Goal: Information Seeking & Learning: Learn about a topic

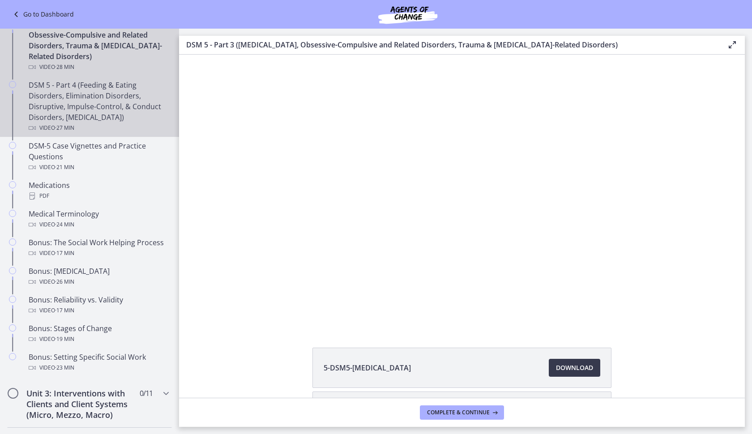
scroll to position [419, 0]
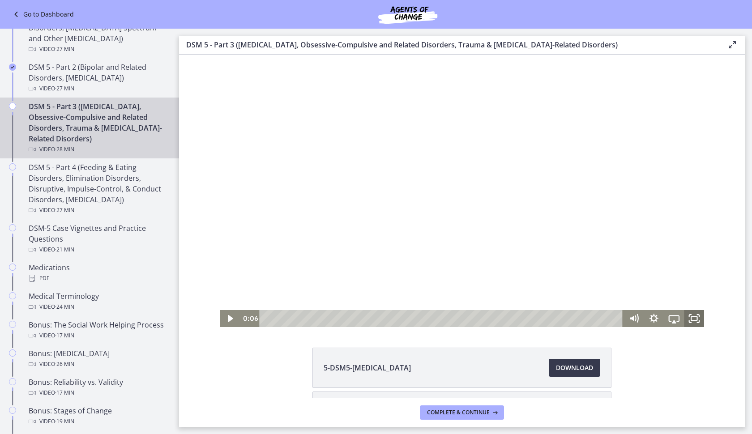
click at [696, 323] on icon "Fullscreen" at bounding box center [694, 318] width 20 height 17
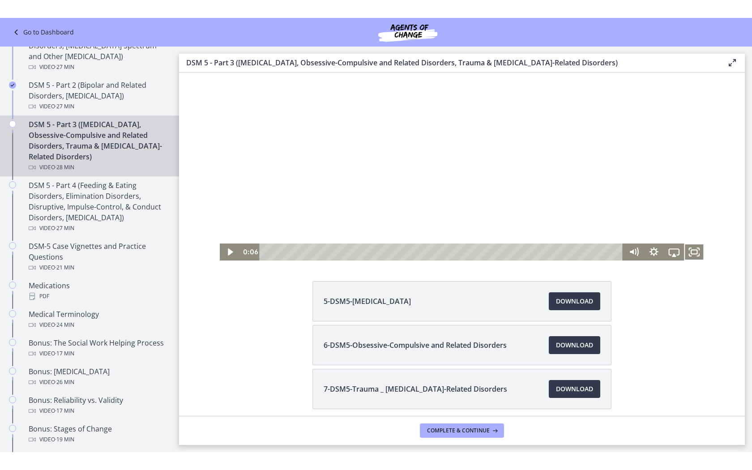
scroll to position [86, 0]
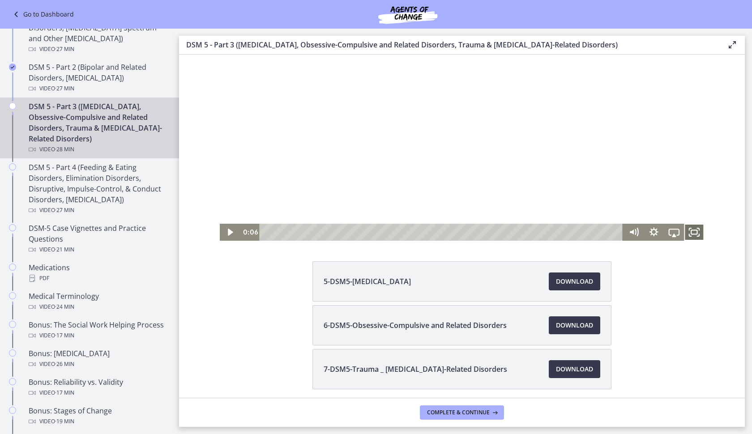
click at [689, 232] on icon "Fullscreen" at bounding box center [694, 232] width 20 height 17
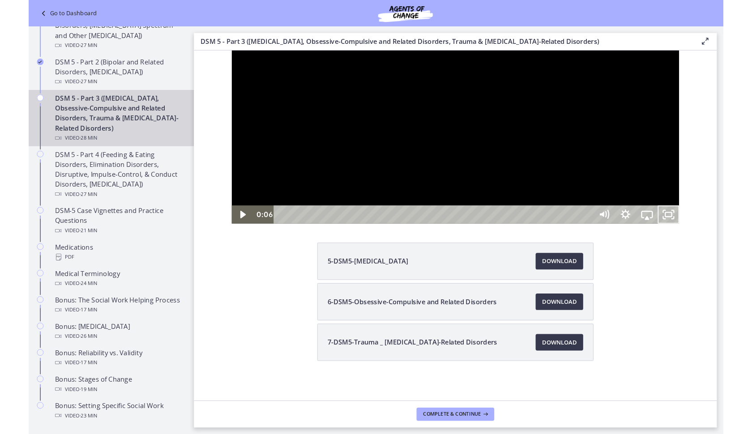
scroll to position [0, 0]
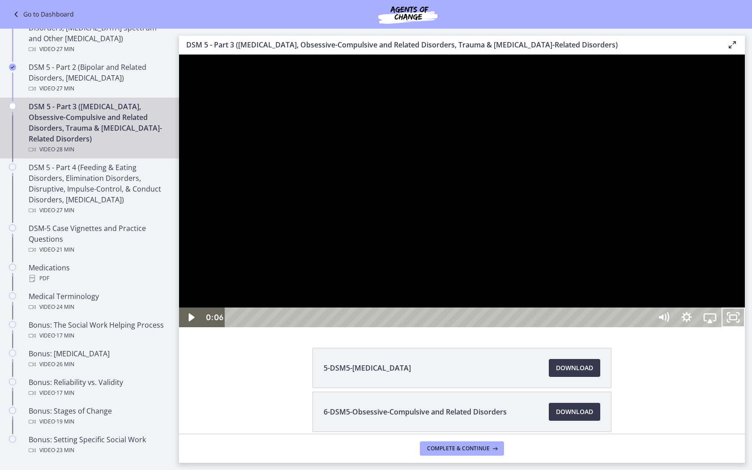
click at [745, 261] on div at bounding box center [462, 191] width 566 height 273
click at [695, 274] on div at bounding box center [462, 191] width 566 height 273
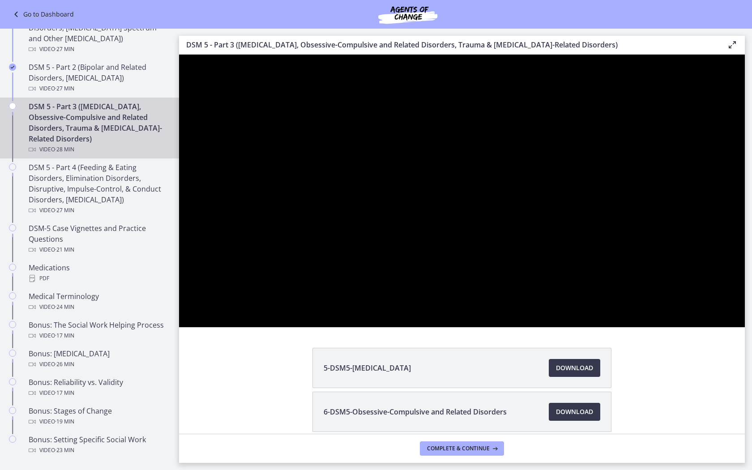
click at [548, 327] on div at bounding box center [462, 191] width 566 height 273
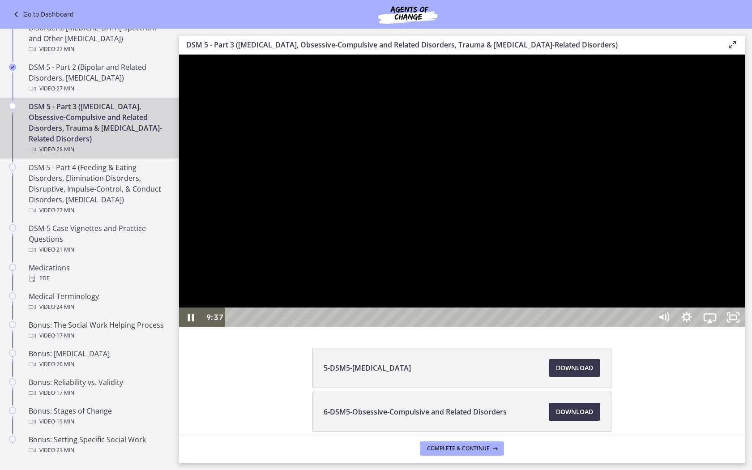
click at [507, 317] on div at bounding box center [462, 191] width 566 height 273
click at [179, 55] on button "Play Video: cmsebl44lpnc72iv6u00.mp4" at bounding box center [179, 55] width 0 height 0
click at [423, 283] on div at bounding box center [462, 191] width 566 height 273
click at [179, 55] on button "Play Video: cmsebl44lpnc72iv6u00.mp4" at bounding box center [179, 55] width 0 height 0
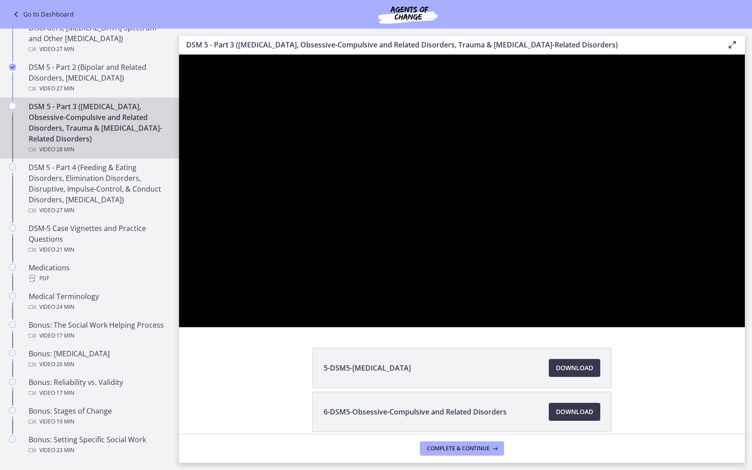
click at [179, 55] on button "Pause: cmsebl44lpnc72iv6u00.mp4" at bounding box center [179, 55] width 0 height 0
click at [179, 55] on button "Play Video: cmsebl44lpnc72iv6u00.mp4" at bounding box center [179, 55] width 0 height 0
click at [179, 55] on button "Pause: cmsebl44lpnc72iv6u00.mp4" at bounding box center [179, 55] width 0 height 0
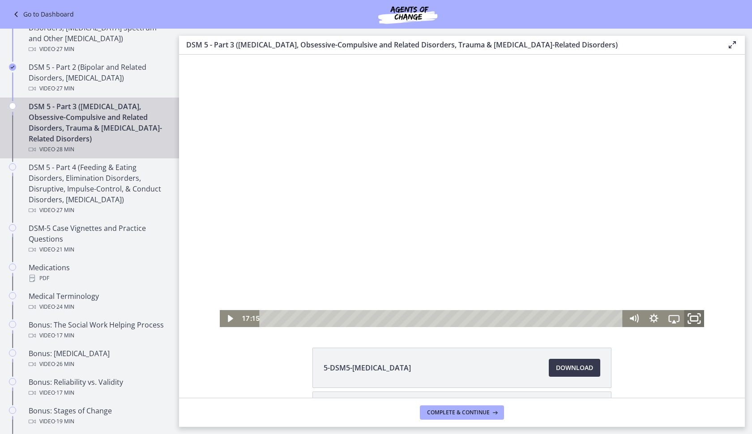
click at [691, 319] on icon "Fullscreen" at bounding box center [695, 319] width 24 height 21
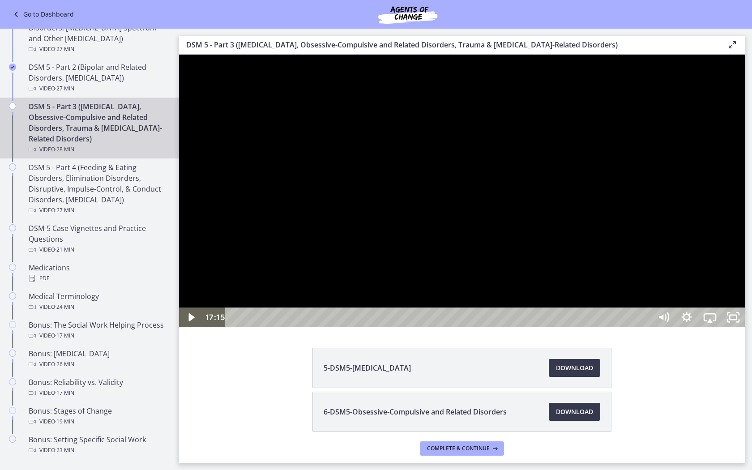
click at [626, 275] on div at bounding box center [462, 191] width 566 height 273
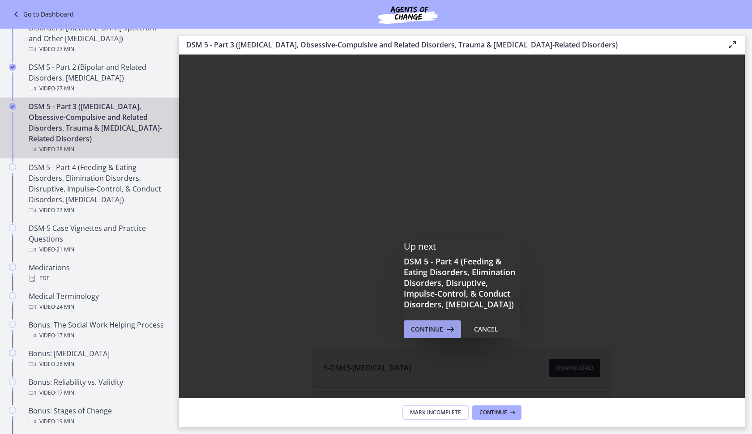
click at [429, 335] on span "Continue" at bounding box center [427, 329] width 32 height 11
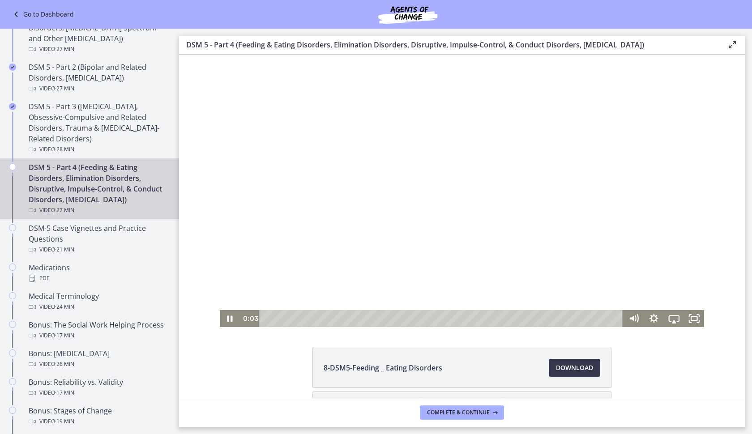
click at [454, 204] on div at bounding box center [462, 191] width 485 height 273
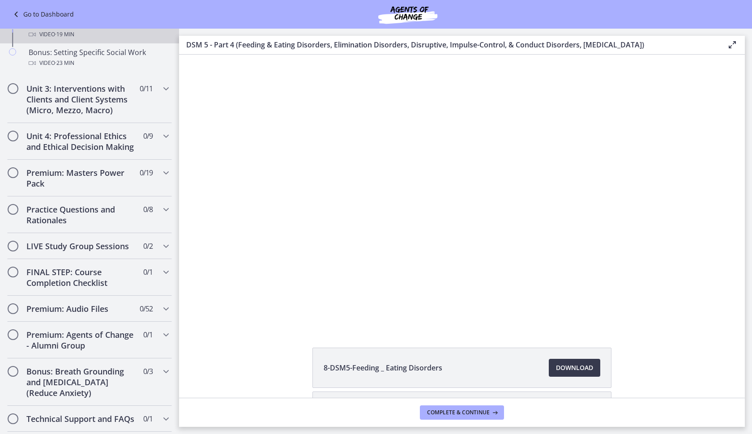
scroll to position [884, 0]
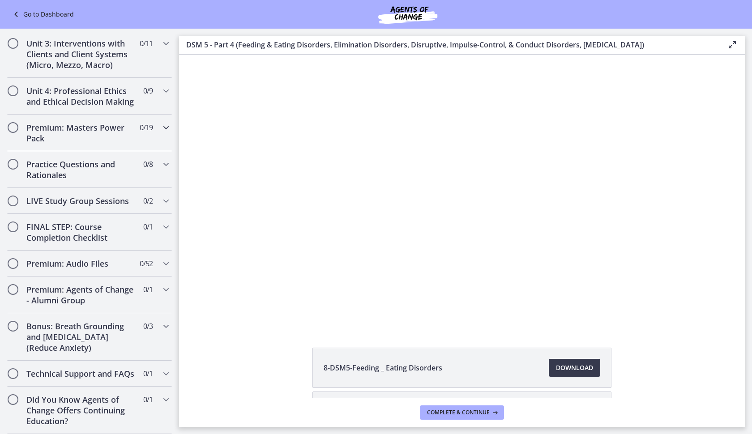
click at [143, 135] on div "Premium: Masters Power Pack 0 / 19 Completed" at bounding box center [89, 133] width 165 height 37
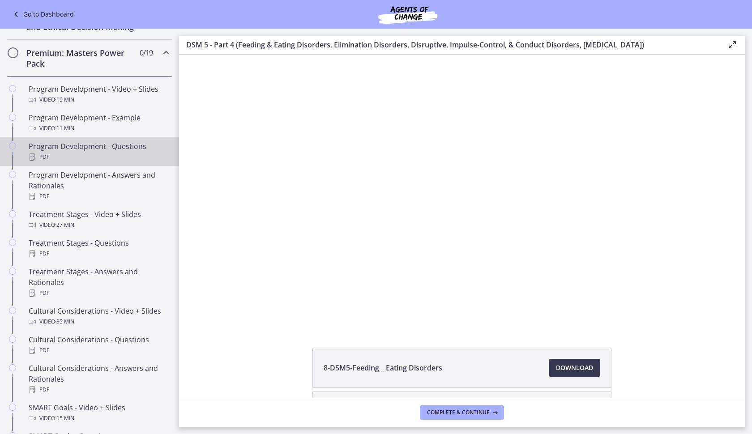
scroll to position [298, 0]
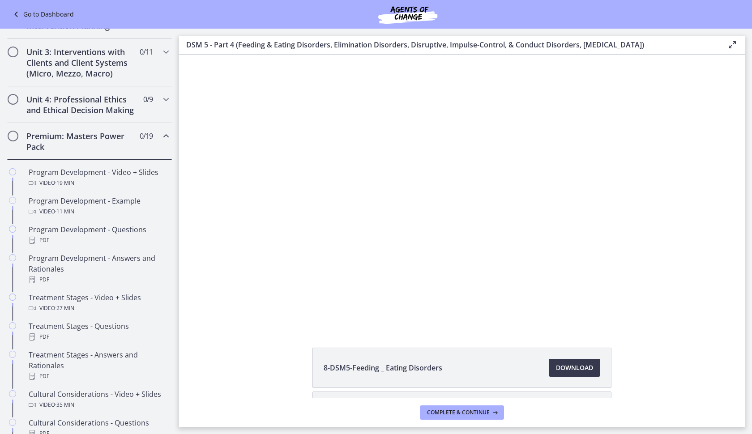
click at [142, 156] on div "Premium: Masters Power Pack 0 / 19 Completed" at bounding box center [89, 141] width 165 height 37
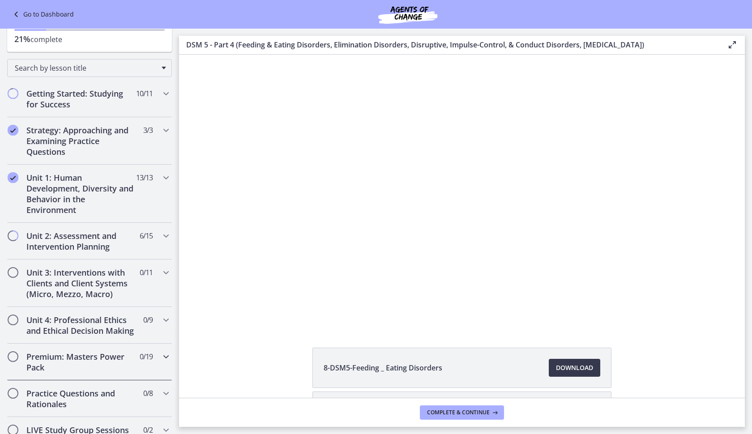
scroll to position [157, 0]
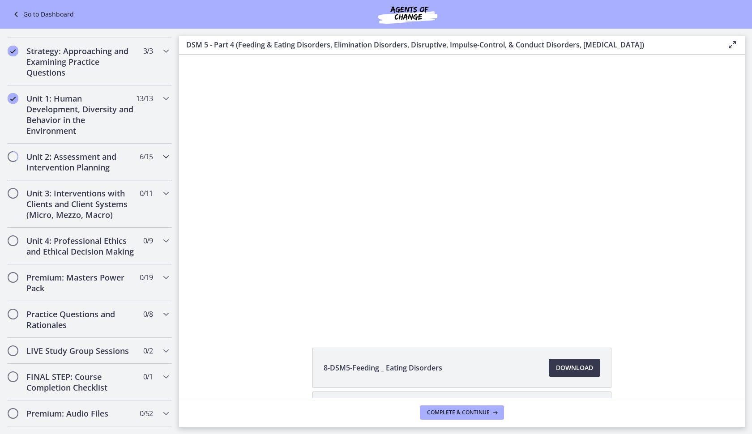
click at [144, 166] on div "Unit 2: Assessment and Intervention Planning 6 / 15 Completed" at bounding box center [89, 162] width 165 height 37
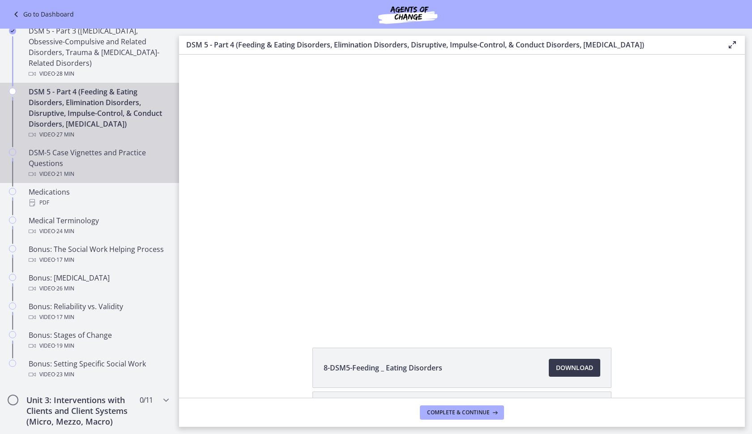
scroll to position [496, 0]
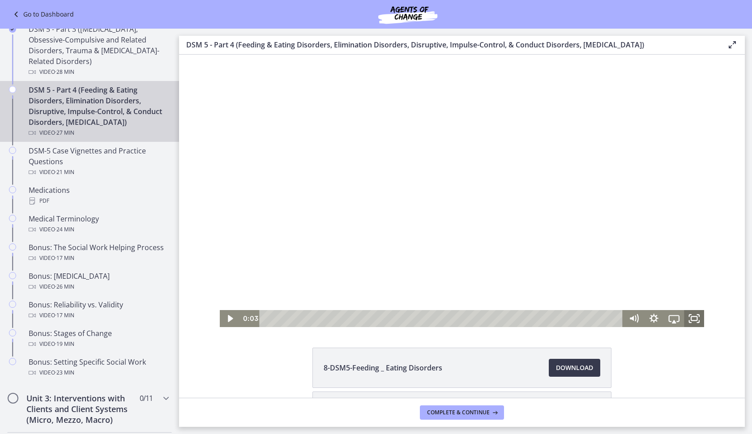
click at [691, 321] on rect "Fullscreen" at bounding box center [694, 319] width 6 height 4
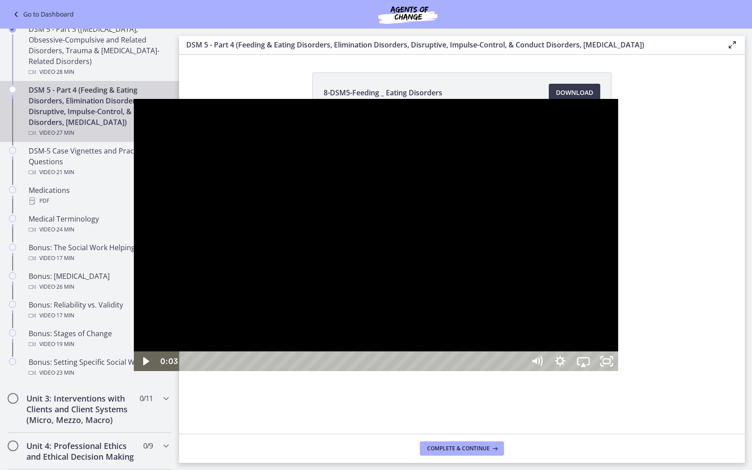
click at [486, 245] on div at bounding box center [376, 235] width 485 height 273
click at [459, 244] on div at bounding box center [376, 235] width 485 height 273
click at [134, 99] on button "Play Video: cmsec0qq9n7s72sd4oig.mp4" at bounding box center [134, 99] width 0 height 0
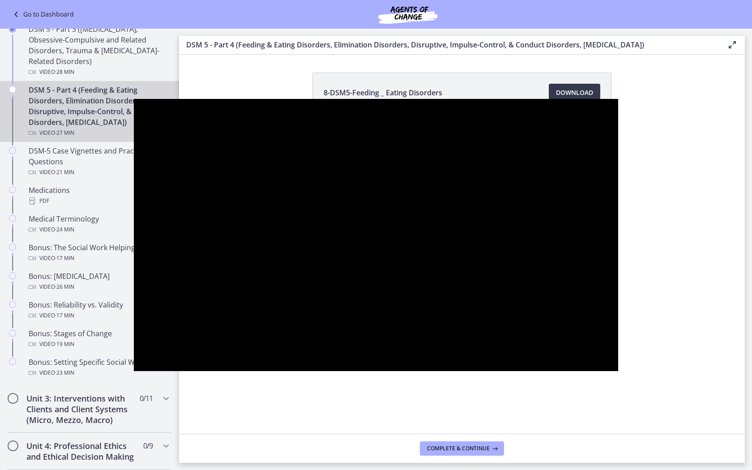
click at [134, 99] on button "Pause: cmsec0qq9n7s72sd4oig.mp4" at bounding box center [134, 99] width 0 height 0
click at [134, 99] on button "Play Video: cmsec0qq9n7s72sd4oig.mp4" at bounding box center [134, 99] width 0 height 0
click at [134, 99] on button "Pause: cmsec0qq9n7s72sd4oig.mp4" at bounding box center [134, 99] width 0 height 0
click at [134, 99] on button "Play Video: cmsec0qq9n7s72sd4oig.mp4" at bounding box center [134, 99] width 0 height 0
click at [134, 99] on button "Pause: cmsec0qq9n7s72sd4oig.mp4" at bounding box center [134, 99] width 0 height 0
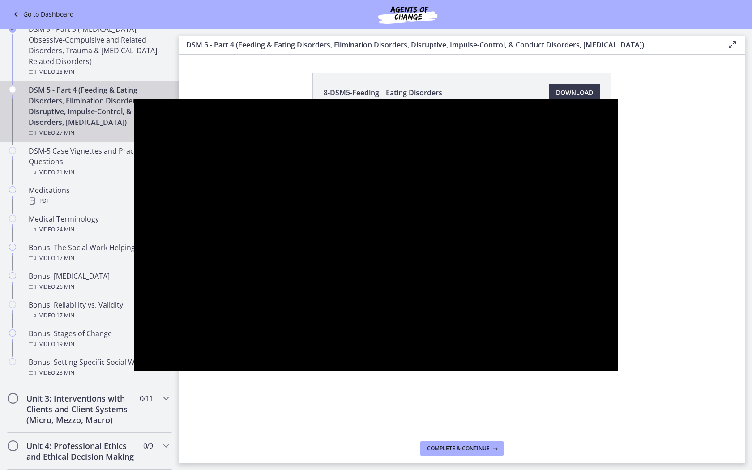
click at [134, 99] on button "Play Video: cmsec0qq9n7s72sd4oig.mp4" at bounding box center [134, 99] width 0 height 0
click at [134, 99] on button "Pause: cmsec0qq9n7s72sd4oig.mp4" at bounding box center [134, 99] width 0 height 0
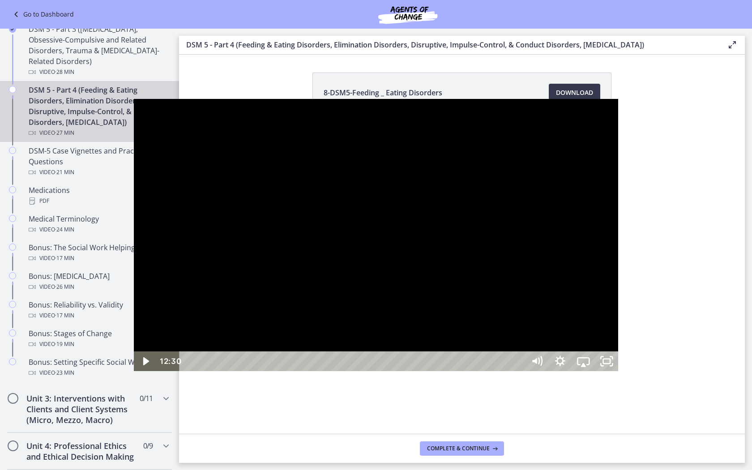
click at [134, 99] on button "Play Video: cmsec0qq9n7s72sd4oig.mp4" at bounding box center [134, 99] width 0 height 0
click at [134, 99] on button "Pause: cmsec0qq9n7s72sd4oig.mp4" at bounding box center [134, 99] width 0 height 0
click at [134, 99] on button "Play Video: cmsec0qq9n7s72sd4oig.mp4" at bounding box center [134, 99] width 0 height 0
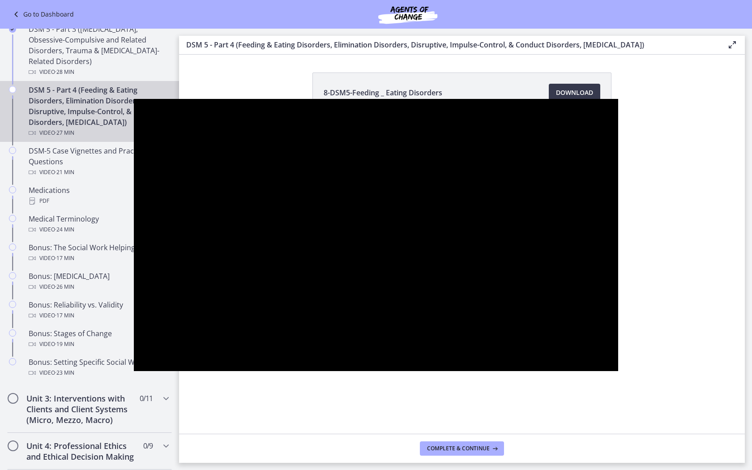
click at [134, 99] on button "Pause: cmsec0qq9n7s72sd4oig.mp4" at bounding box center [134, 99] width 0 height 0
click at [134, 99] on button "Play Video: cmsec0qq9n7s72sd4oig.mp4" at bounding box center [134, 99] width 0 height 0
click at [134, 99] on button "Pause: cmsec0qq9n7s72sd4oig.mp4" at bounding box center [134, 99] width 0 height 0
click at [134, 99] on button "Play Video: cmsec0qq9n7s72sd4oig.mp4" at bounding box center [134, 99] width 0 height 0
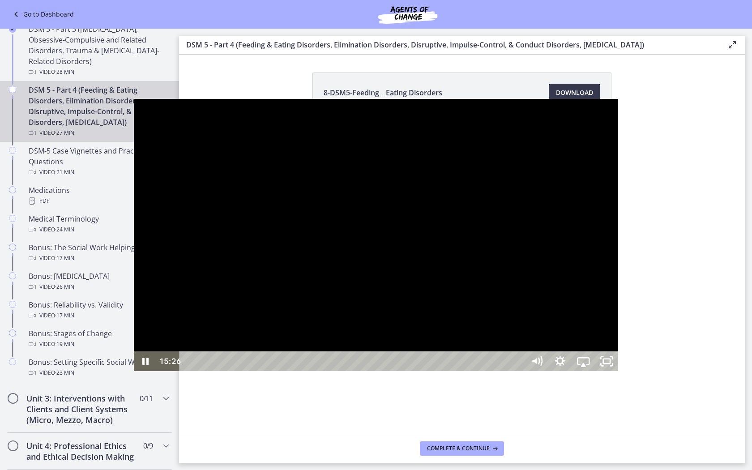
click at [334, 241] on div at bounding box center [376, 235] width 485 height 273
click at [134, 99] on button "Play Video: cmsec0qq9n7s72sd4oig.mp4" at bounding box center [134, 99] width 0 height 0
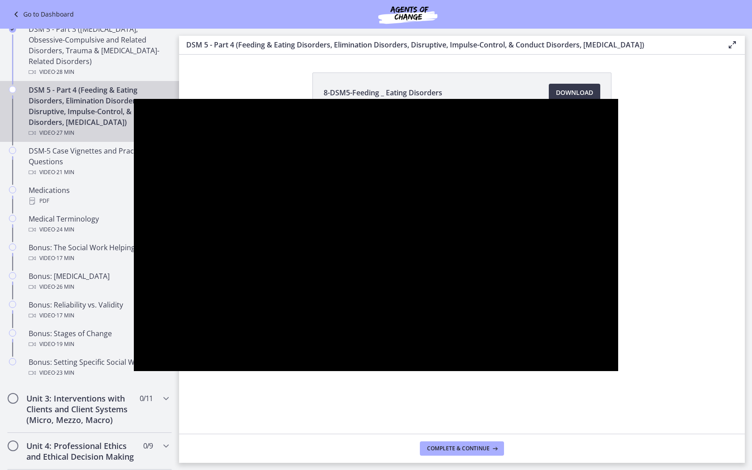
click at [134, 99] on button "Pause: cmsec0qq9n7s72sd4oig.mp4" at bounding box center [134, 99] width 0 height 0
click at [134, 99] on button "Play Video: cmsec0qq9n7s72sd4oig.mp4" at bounding box center [134, 99] width 0 height 0
click at [134, 99] on button "Pause: cmsec0qq9n7s72sd4oig.mp4" at bounding box center [134, 99] width 0 height 0
click at [134, 99] on button "Play Video: cmsec0qq9n7s72sd4oig.mp4" at bounding box center [134, 99] width 0 height 0
click at [134, 99] on button "Pause: cmsec0qq9n7s72sd4oig.mp4" at bounding box center [134, 99] width 0 height 0
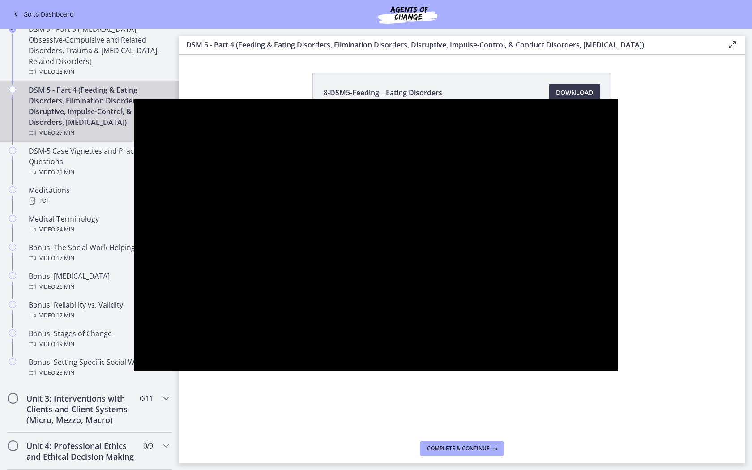
click at [134, 99] on button "Play Video: cmsec0qq9n7s72sd4oig.mp4" at bounding box center [134, 99] width 0 height 0
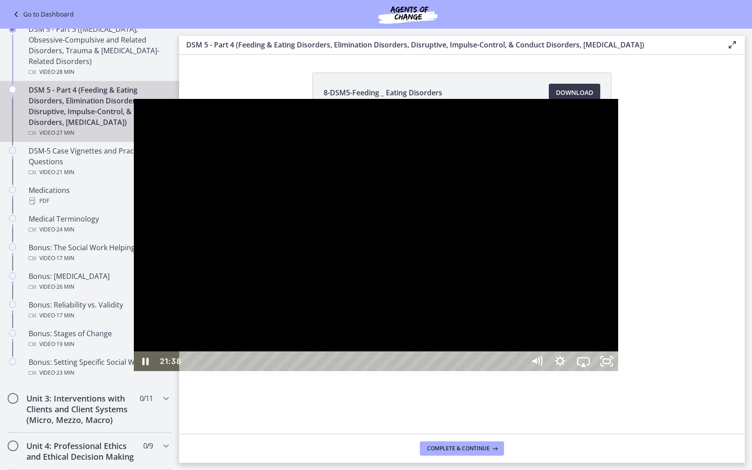
click at [519, 371] on div "Playbar" at bounding box center [354, 362] width 332 height 20
click at [519, 371] on div "23:34" at bounding box center [354, 362] width 332 height 20
click at [519, 371] on div "26:52" at bounding box center [354, 362] width 332 height 20
click at [621, 373] on icon "Unfullscreen" at bounding box center [607, 362] width 28 height 24
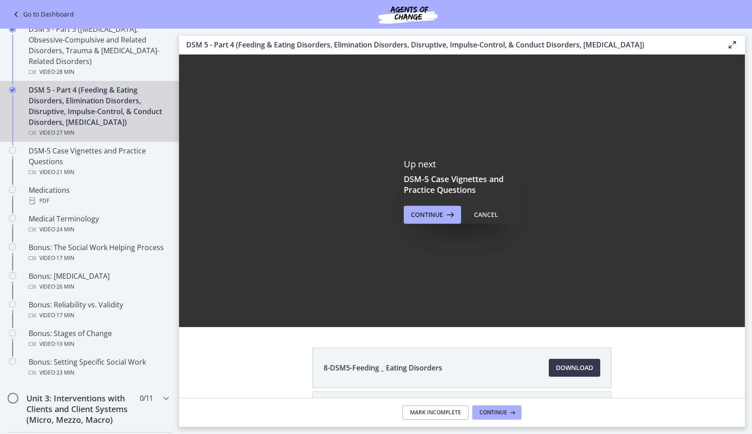
click at [464, 412] on button "Mark Incomplete" at bounding box center [436, 413] width 66 height 14
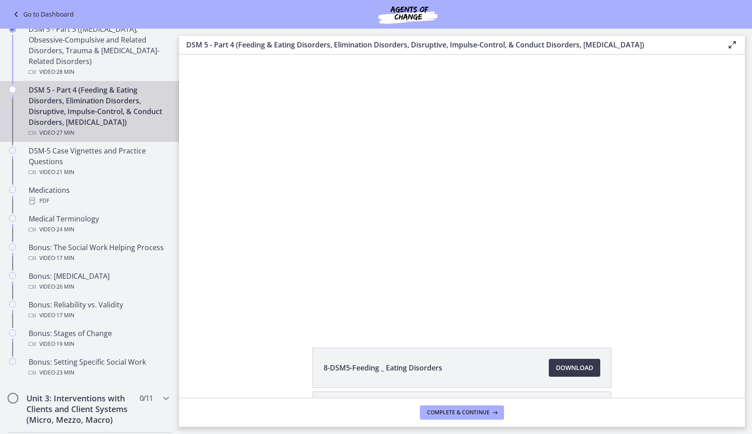
scroll to position [0, 0]
click at [463, 413] on span "Complete & continue" at bounding box center [458, 412] width 63 height 7
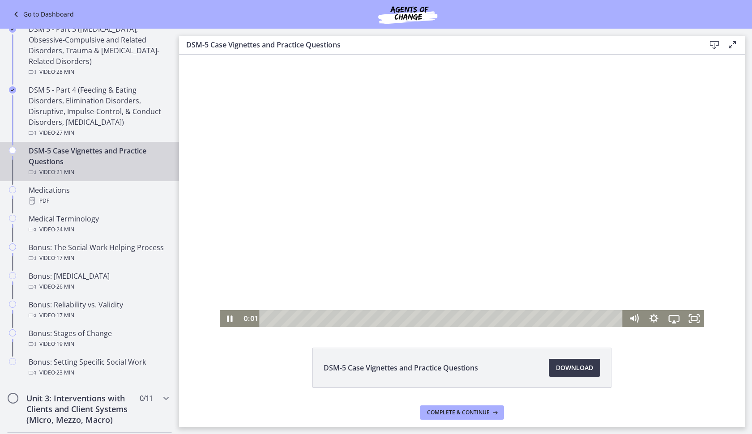
click at [494, 178] on div at bounding box center [462, 191] width 485 height 273
click at [688, 313] on icon "Fullscreen" at bounding box center [694, 318] width 20 height 17
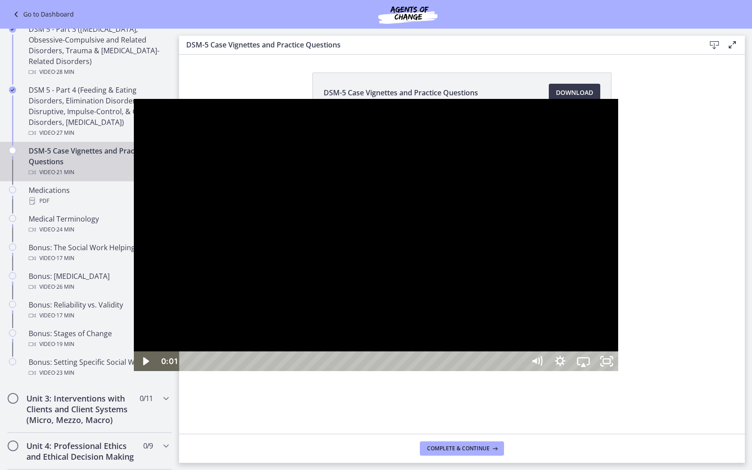
click at [566, 331] on div at bounding box center [376, 235] width 485 height 273
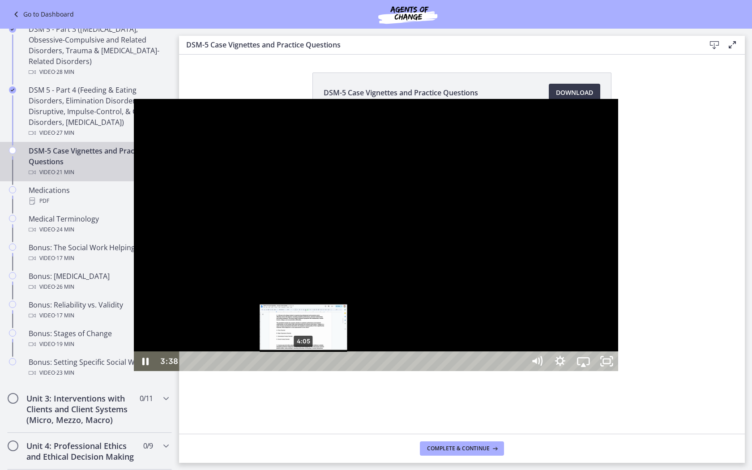
click at [188, 371] on div "4:05" at bounding box center [354, 362] width 332 height 20
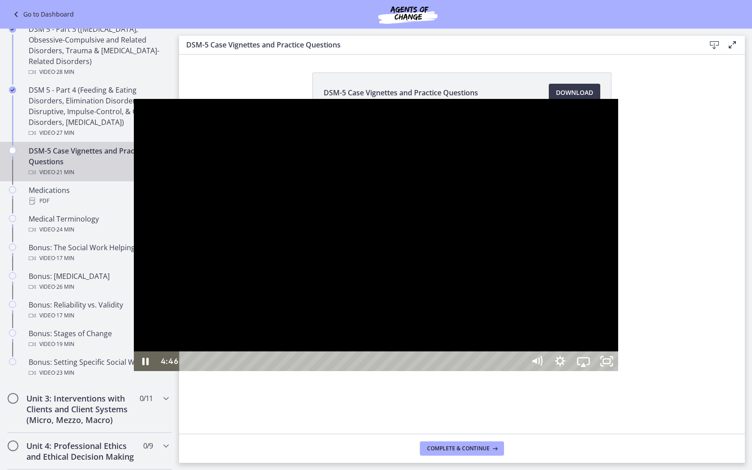
click at [371, 216] on div at bounding box center [376, 235] width 485 height 273
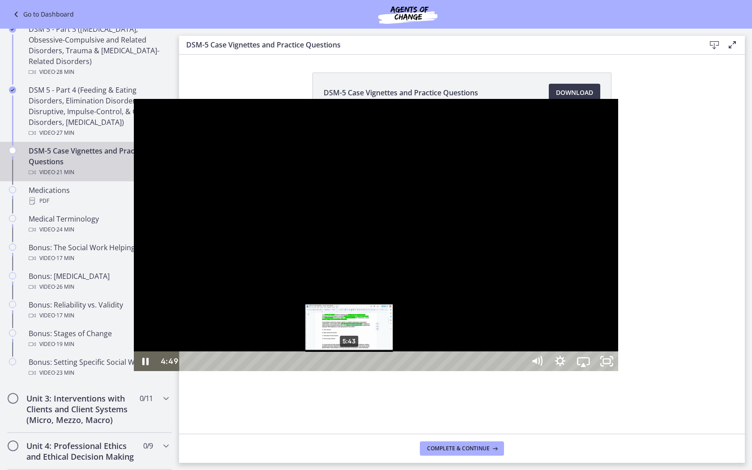
click at [217, 371] on div "5:43" at bounding box center [354, 362] width 332 height 20
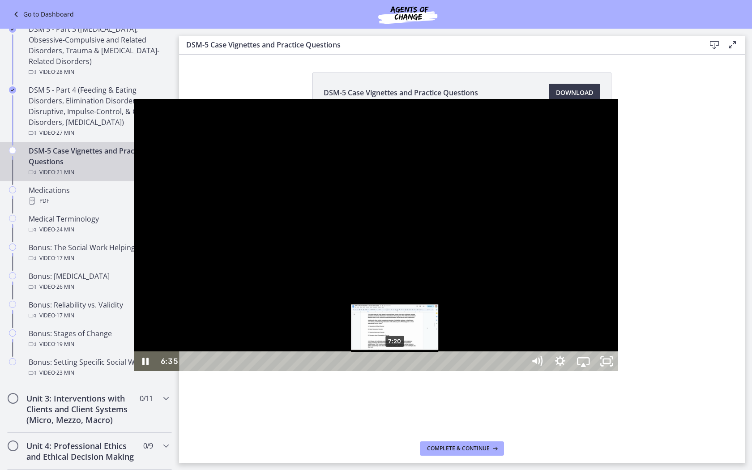
click at [262, 371] on div "7:20" at bounding box center [354, 362] width 332 height 20
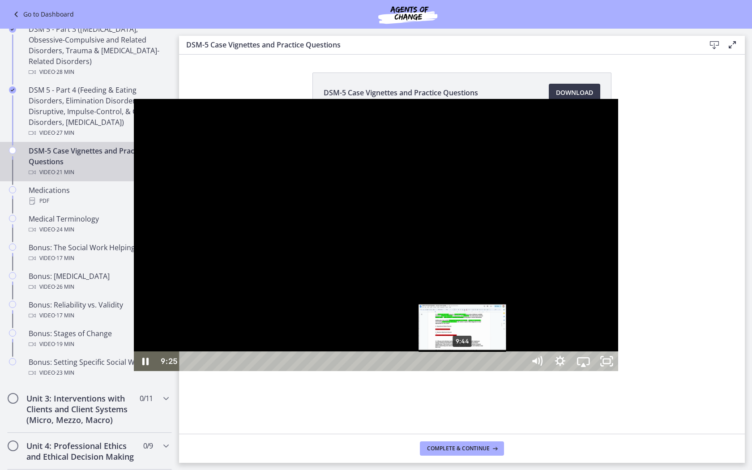
click at [330, 371] on div "9:44" at bounding box center [354, 362] width 332 height 20
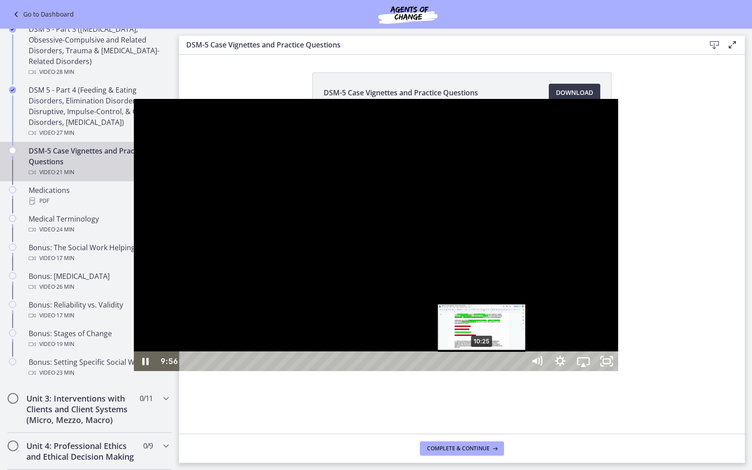
click at [349, 371] on div "10:25" at bounding box center [354, 362] width 332 height 20
click at [354, 371] on div "10:36" at bounding box center [354, 362] width 332 height 20
click at [359, 371] on div "10:46" at bounding box center [354, 362] width 332 height 20
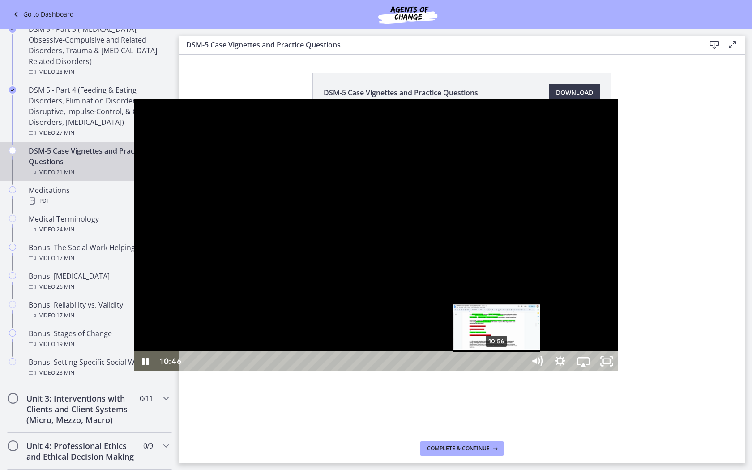
click at [364, 371] on div "10:56" at bounding box center [354, 362] width 332 height 20
click at [368, 371] on div "11:06" at bounding box center [354, 362] width 332 height 20
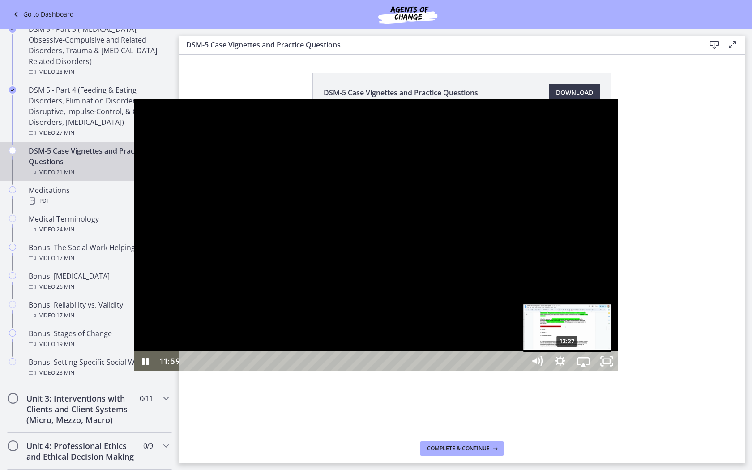
click at [434, 371] on div "13:27" at bounding box center [354, 362] width 332 height 20
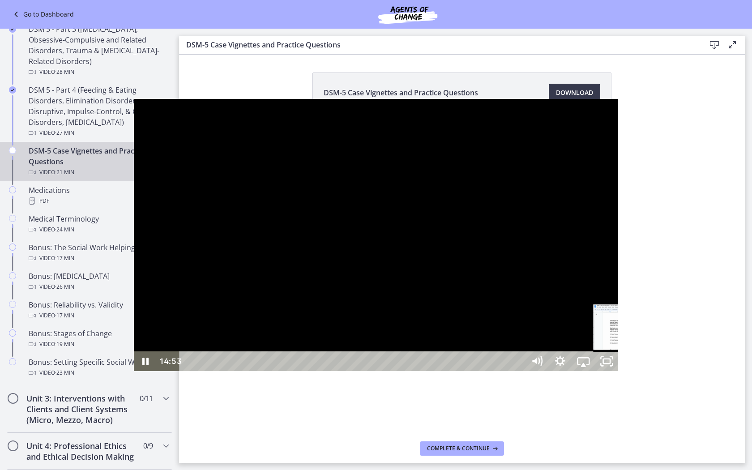
click at [504, 371] on div "15:55" at bounding box center [354, 362] width 332 height 20
click at [500, 371] on div "15:46" at bounding box center [354, 362] width 332 height 20
click at [519, 371] on div "19:44" at bounding box center [354, 362] width 332 height 20
click at [519, 371] on div "20:39" at bounding box center [354, 362] width 332 height 20
click at [519, 362] on div at bounding box center [376, 235] width 485 height 273
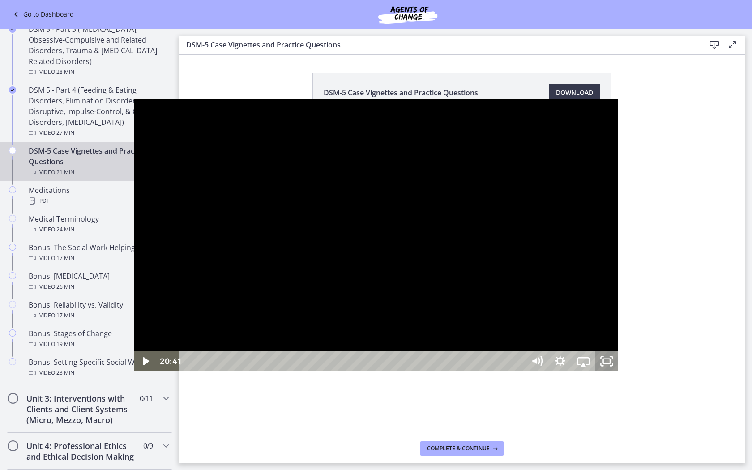
click at [618, 371] on icon "Unfullscreen" at bounding box center [606, 362] width 23 height 20
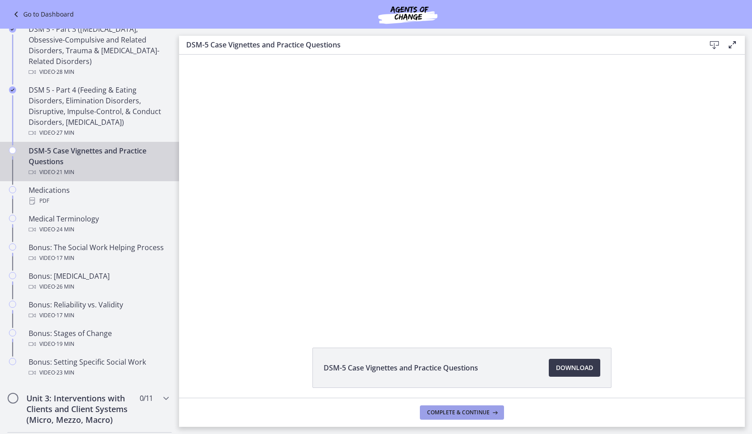
click at [479, 413] on span "Complete & continue" at bounding box center [458, 412] width 63 height 7
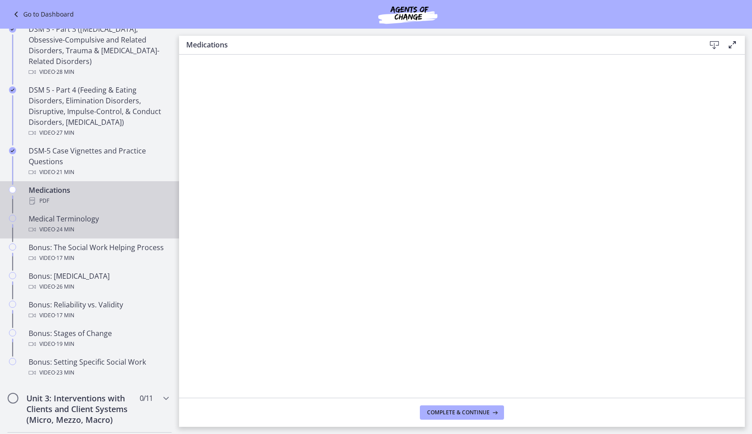
click at [99, 230] on div "Video · 24 min" at bounding box center [99, 229] width 140 height 11
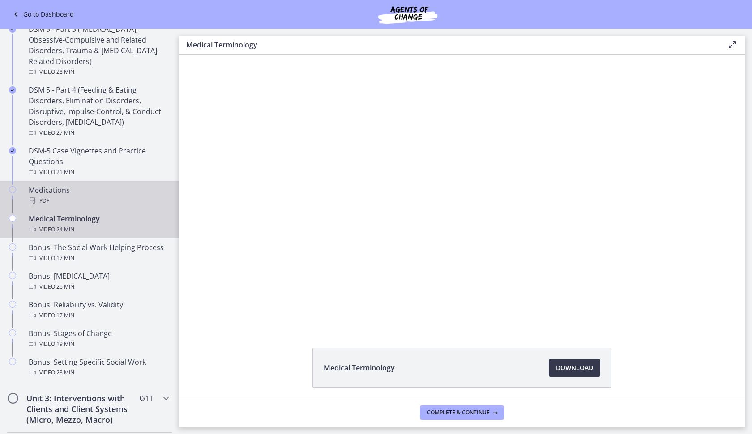
click at [136, 198] on div "PDF" at bounding box center [99, 201] width 140 height 11
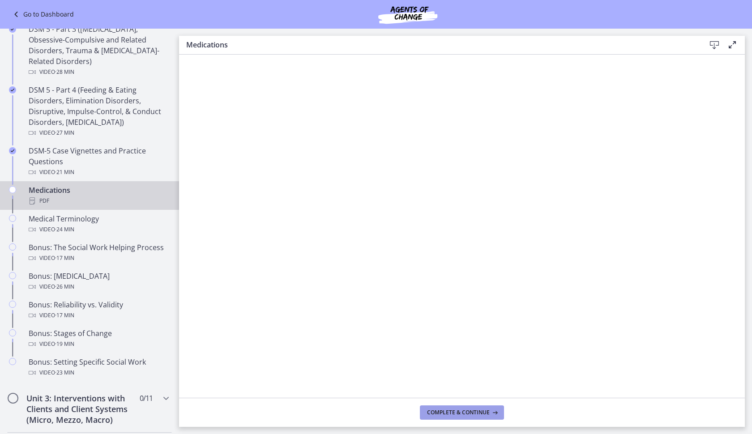
click at [447, 416] on span "Complete & continue" at bounding box center [458, 412] width 63 height 7
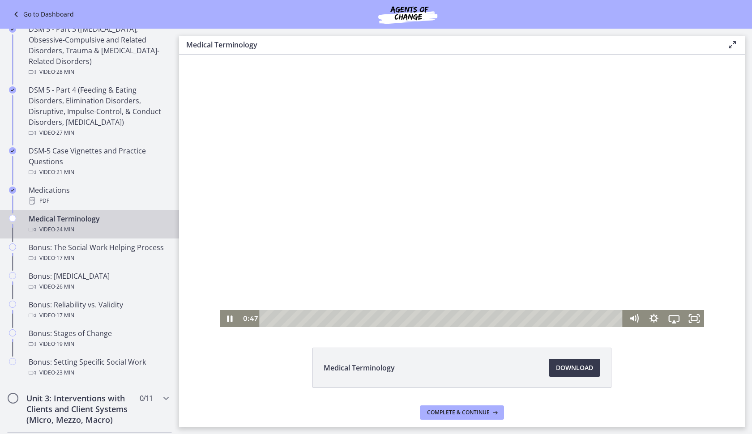
click at [495, 178] on div at bounding box center [462, 191] width 485 height 273
click at [692, 317] on rect "Fullscreen" at bounding box center [694, 319] width 7 height 5
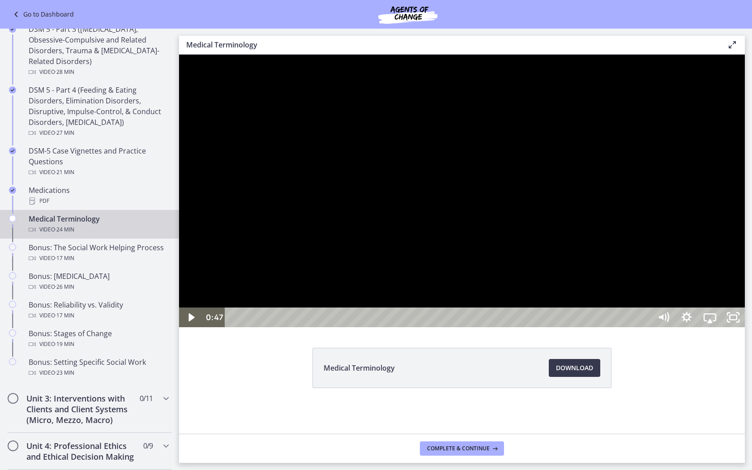
click at [669, 293] on div at bounding box center [462, 191] width 566 height 273
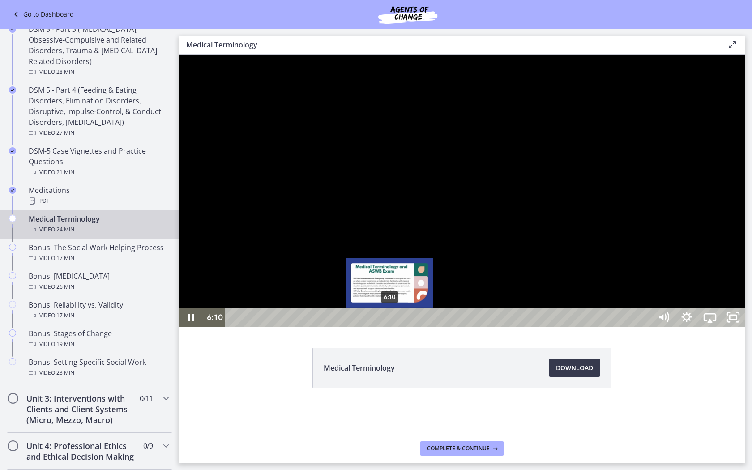
click at [390, 327] on div "6:10" at bounding box center [439, 318] width 413 height 20
click at [390, 321] on div "Playbar" at bounding box center [389, 317] width 7 height 7
click at [401, 327] on div "6:35" at bounding box center [439, 318] width 413 height 20
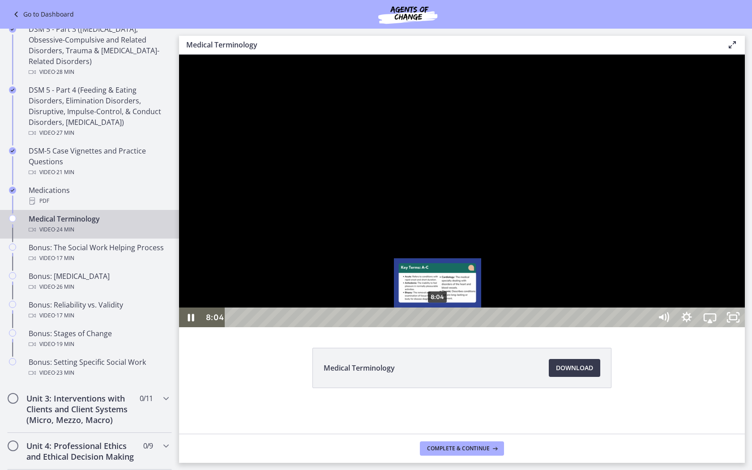
click at [438, 327] on div "8:04" at bounding box center [439, 318] width 413 height 20
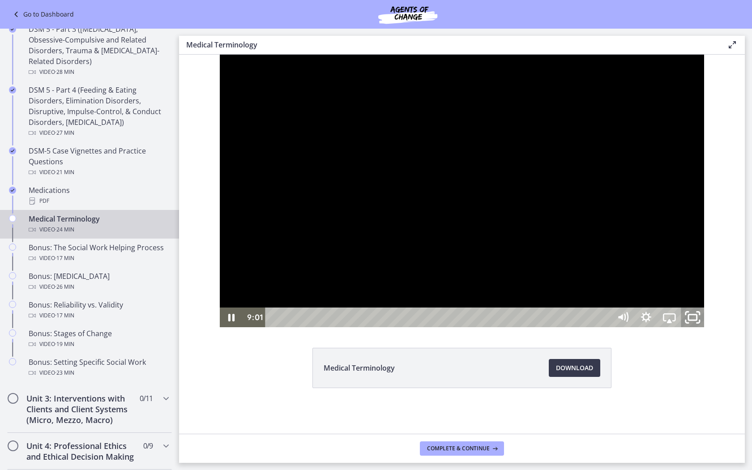
click at [707, 330] on icon "Unfullscreen" at bounding box center [693, 318] width 28 height 24
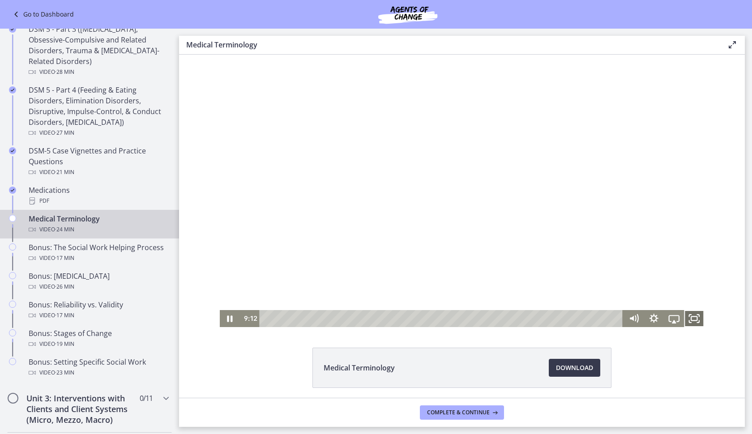
click at [689, 319] on icon "Fullscreen" at bounding box center [694, 318] width 20 height 17
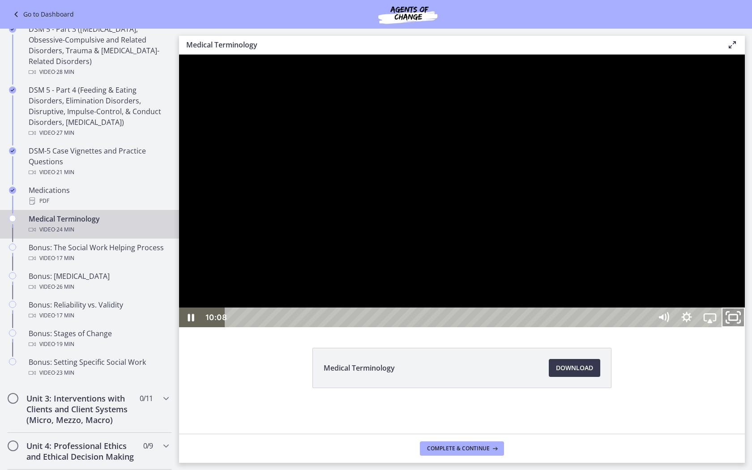
click at [747, 330] on icon "Unfullscreen" at bounding box center [734, 318] width 28 height 24
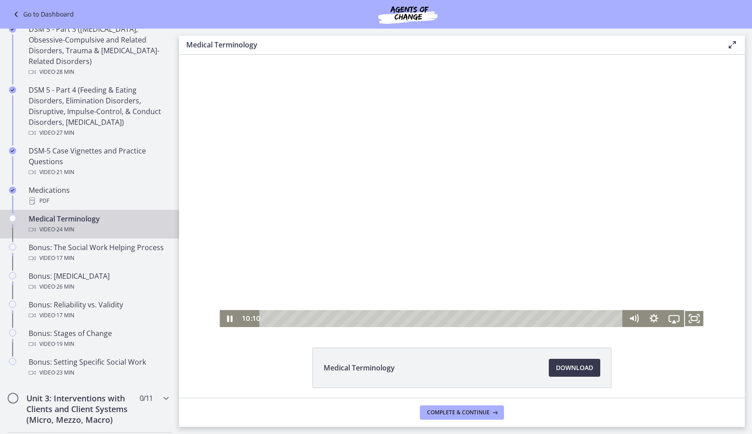
click at [378, 198] on div at bounding box center [462, 191] width 485 height 273
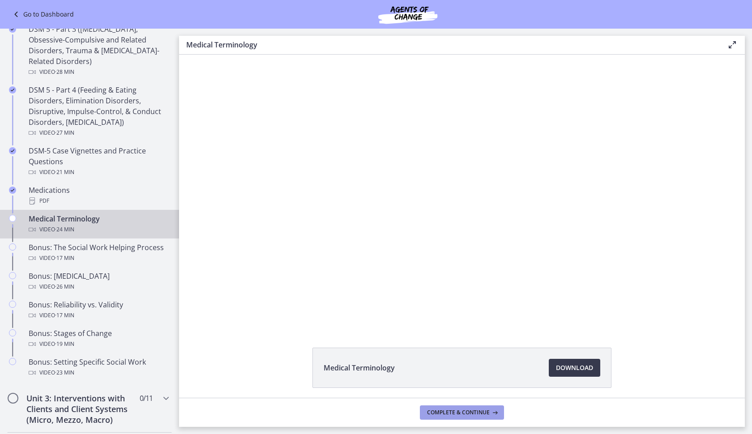
click at [457, 413] on span "Complete & continue" at bounding box center [458, 412] width 63 height 7
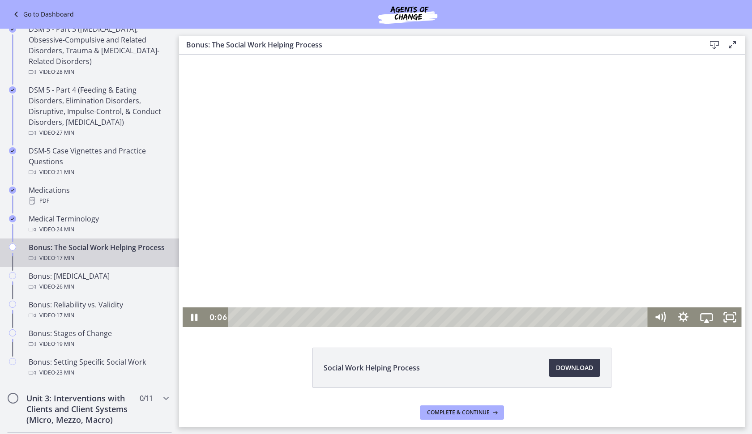
click at [334, 168] on div at bounding box center [462, 191] width 559 height 273
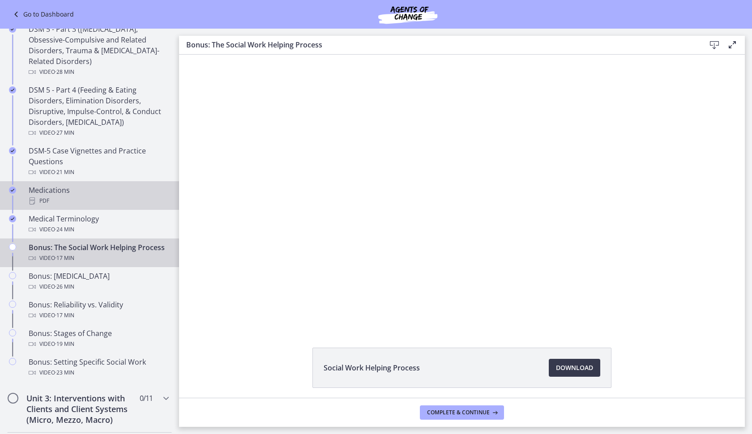
click at [76, 207] on link "Medications PDF" at bounding box center [89, 195] width 179 height 29
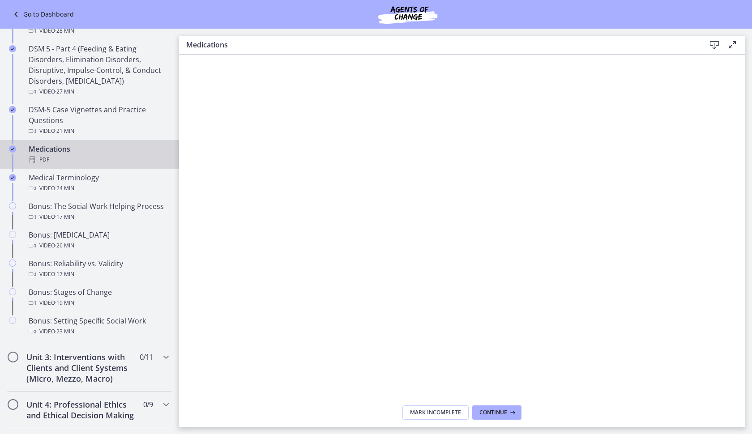
scroll to position [543, 0]
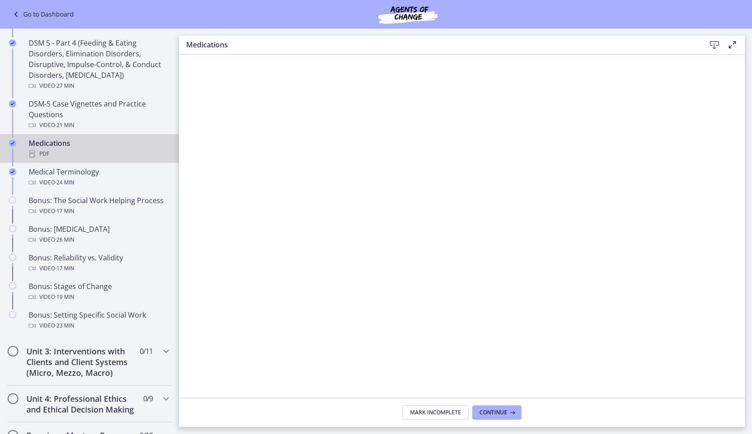
click at [133, 216] on div "Video · 17 min" at bounding box center [99, 211] width 140 height 11
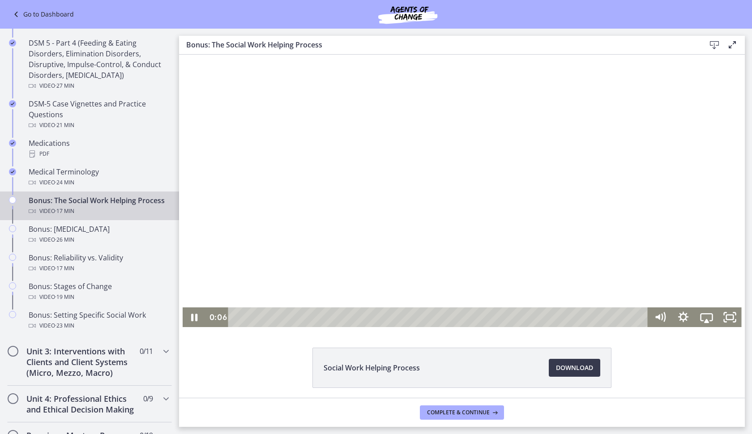
click at [391, 314] on div "Playbar" at bounding box center [440, 318] width 406 height 20
click at [378, 207] on div at bounding box center [462, 191] width 559 height 273
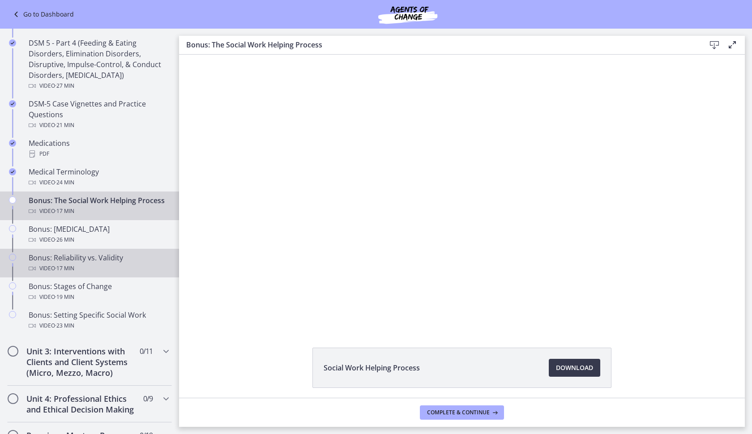
click at [129, 271] on div "Bonus: Reliability vs. Validity Video · 17 min" at bounding box center [99, 263] width 140 height 21
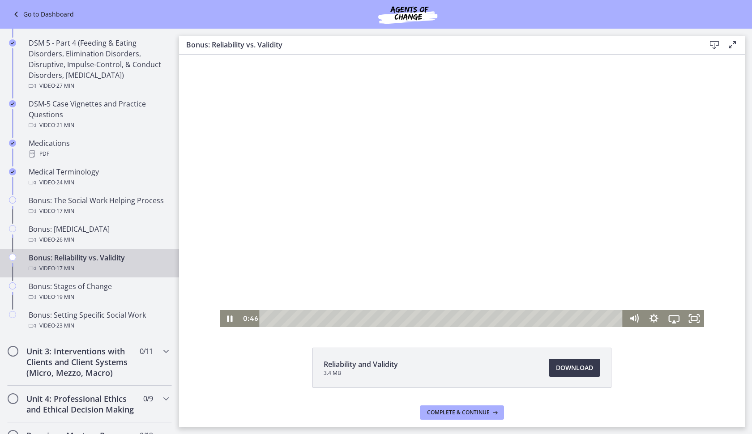
click at [560, 149] on div at bounding box center [462, 191] width 485 height 273
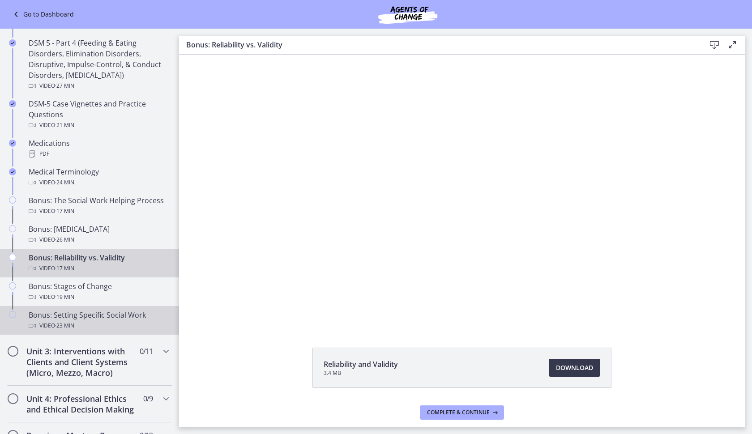
click at [123, 326] on div "Video · 23 min" at bounding box center [99, 326] width 140 height 11
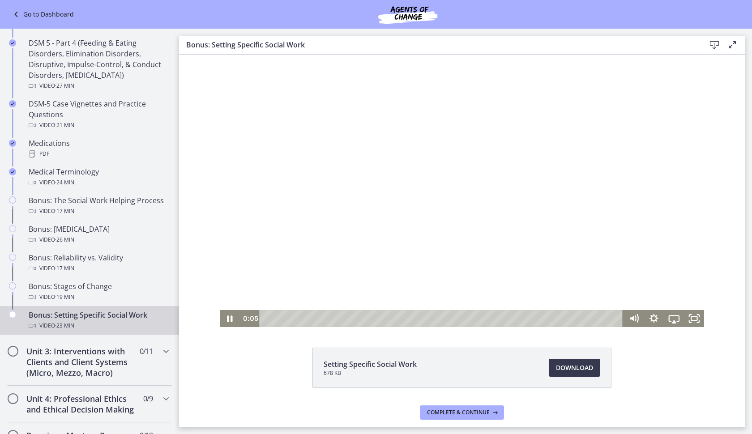
scroll to position [14, 0]
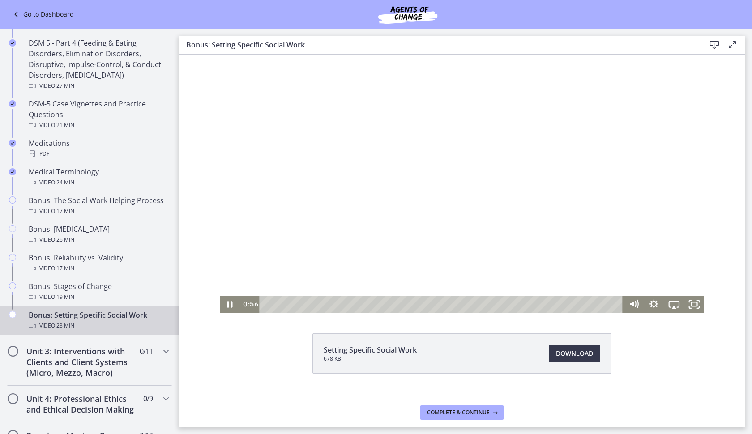
click at [402, 220] on div at bounding box center [462, 176] width 485 height 273
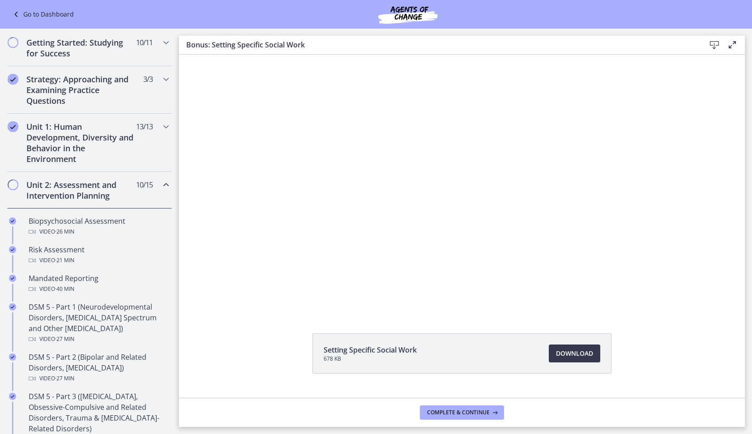
scroll to position [131, 0]
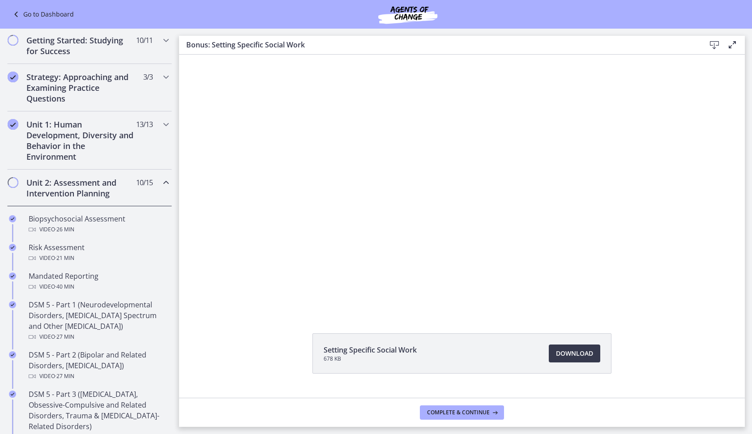
click at [102, 326] on div "DSM 5 - Part 1 (Neurodevelopmental Disorders, Schizophrenia Spectrum and Other …" at bounding box center [99, 321] width 140 height 43
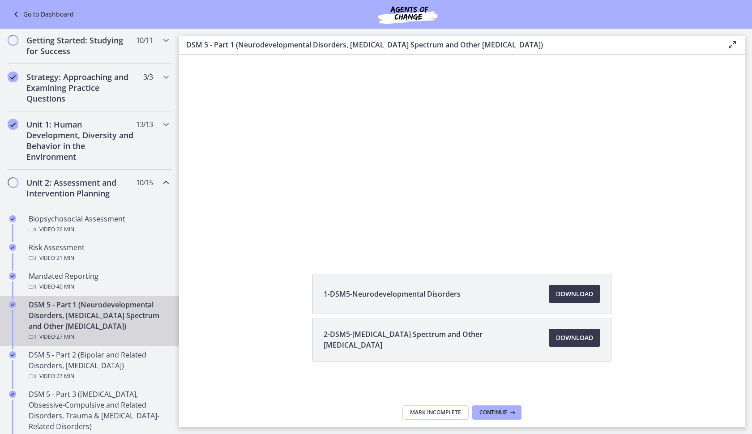
scroll to position [73, 0]
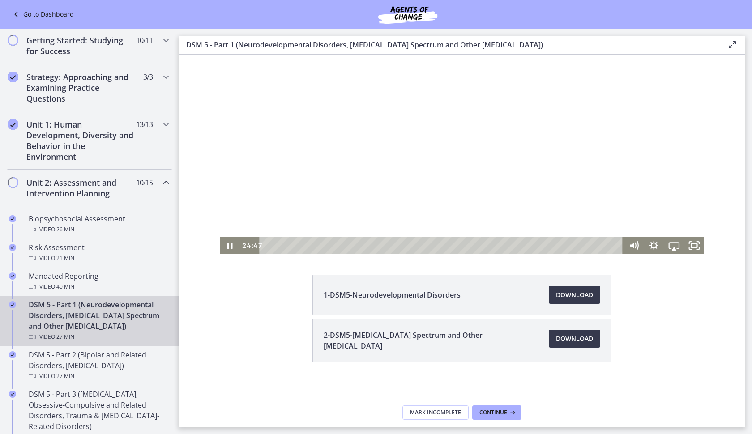
click at [375, 181] on div at bounding box center [462, 118] width 485 height 273
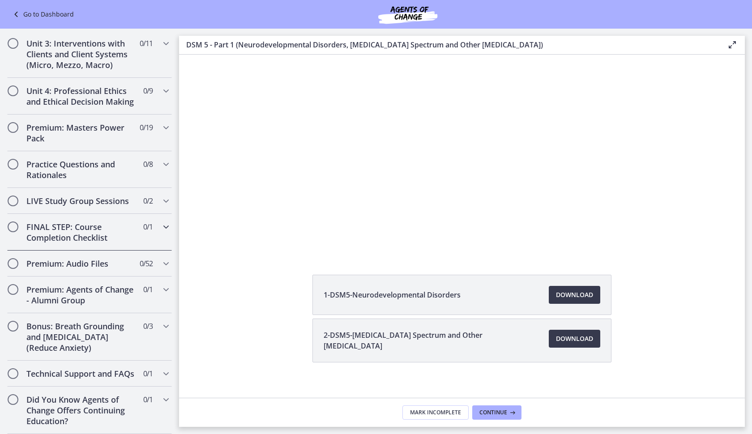
scroll to position [873, 0]
click at [9, 259] on span "Chapters" at bounding box center [13, 263] width 9 height 9
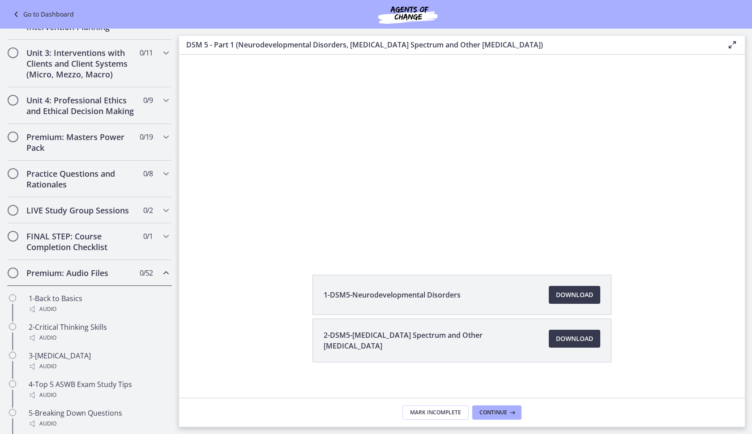
scroll to position [417, 0]
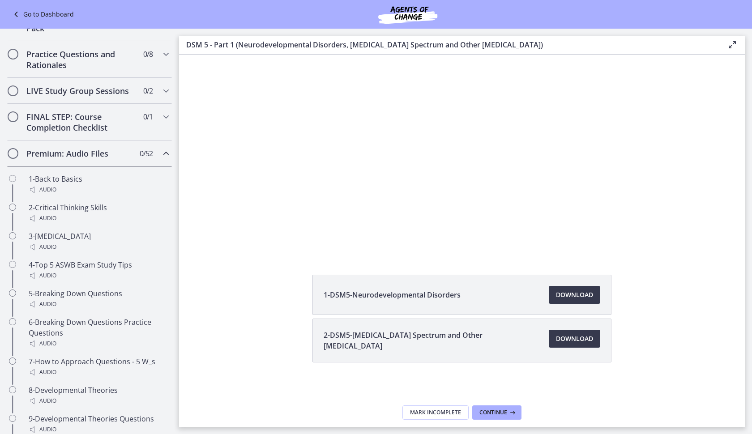
click at [86, 159] on h2 "Premium: Audio Files" at bounding box center [80, 153] width 109 height 11
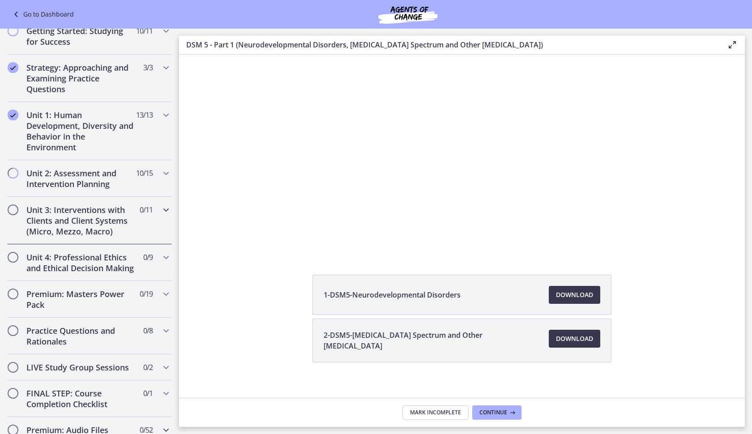
scroll to position [153, 0]
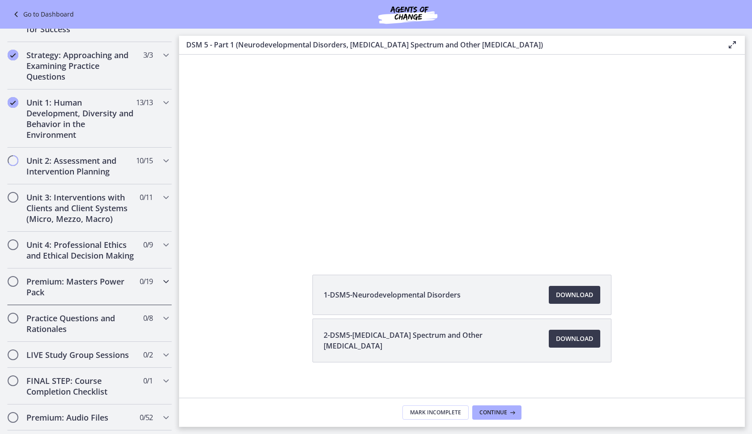
click at [138, 284] on div "Premium: Masters Power Pack 0 / 19 Completed" at bounding box center [89, 287] width 165 height 37
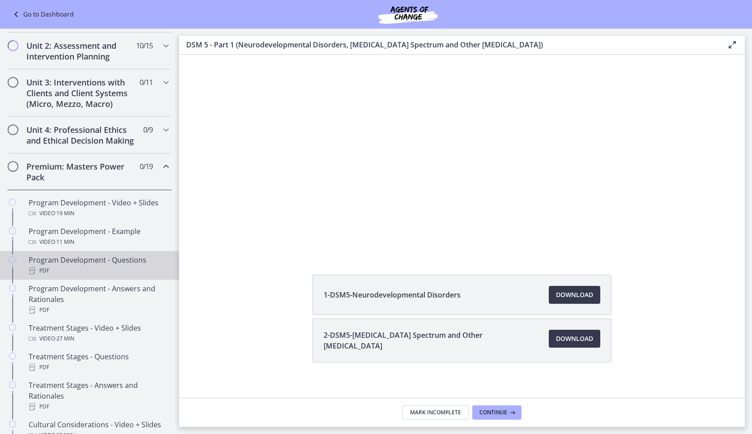
scroll to position [270, 0]
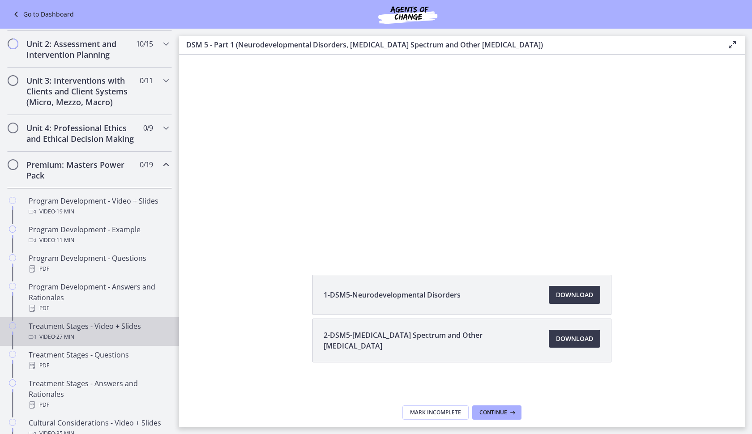
click at [114, 343] on div "Video · 27 min" at bounding box center [99, 337] width 140 height 11
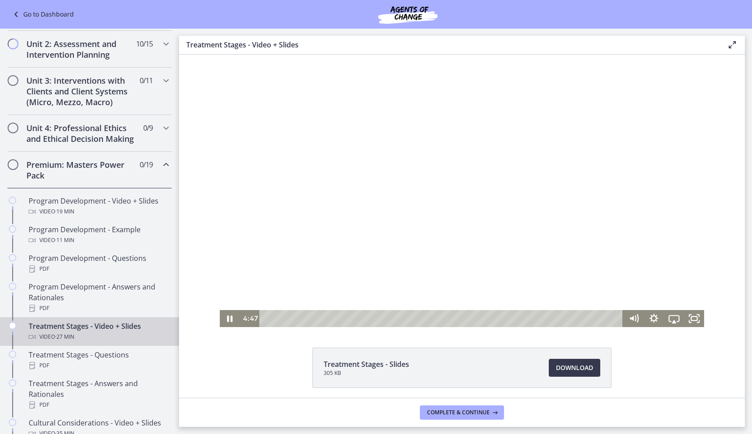
click at [326, 319] on div "Playbar" at bounding box center [443, 318] width 352 height 17
click at [339, 233] on div at bounding box center [462, 191] width 485 height 273
click at [267, 318] on div "0:06" at bounding box center [443, 318] width 352 height 17
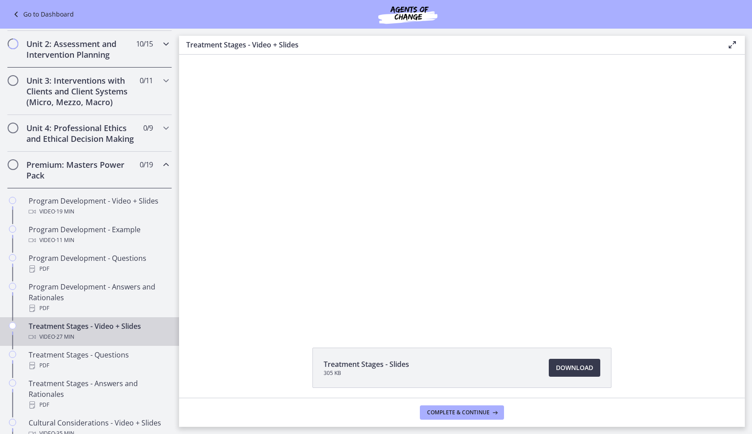
click at [103, 56] on h2 "Unit 2: Assessment and Intervention Planning" at bounding box center [80, 49] width 109 height 21
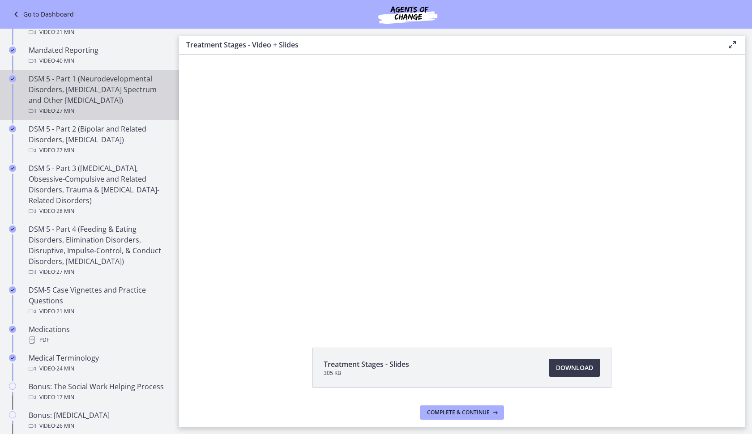
scroll to position [197, 0]
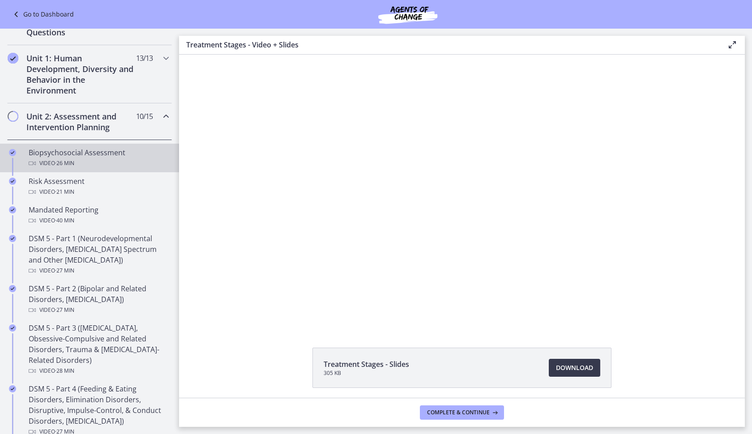
click at [112, 146] on link "Biopsychosocial Assessment Video · 26 min" at bounding box center [89, 158] width 179 height 29
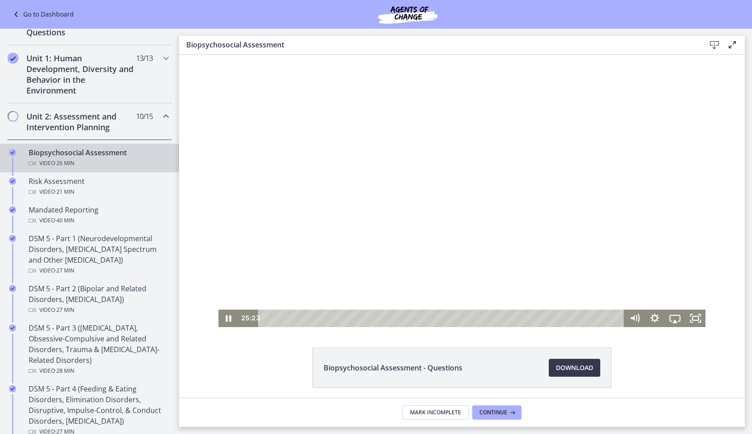
click at [424, 256] on div at bounding box center [463, 191] width 488 height 273
click at [449, 318] on div "Playbar" at bounding box center [443, 318] width 354 height 17
click at [429, 318] on div "12:22" at bounding box center [443, 318] width 354 height 17
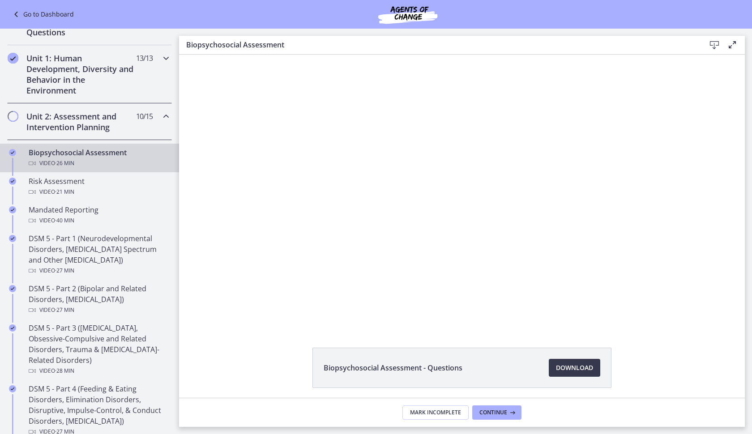
click at [107, 86] on h2 "Unit 1: Human Development, Diversity and Behavior in the Environment" at bounding box center [80, 74] width 109 height 43
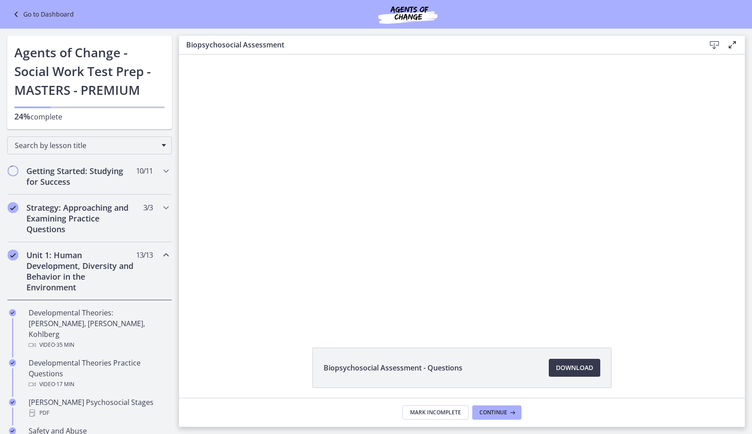
click at [40, 13] on link "Go to Dashboard" at bounding box center [42, 14] width 63 height 11
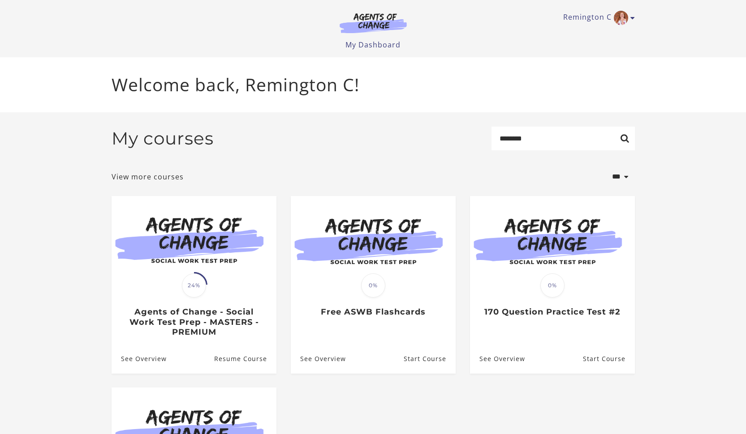
type input "*******"
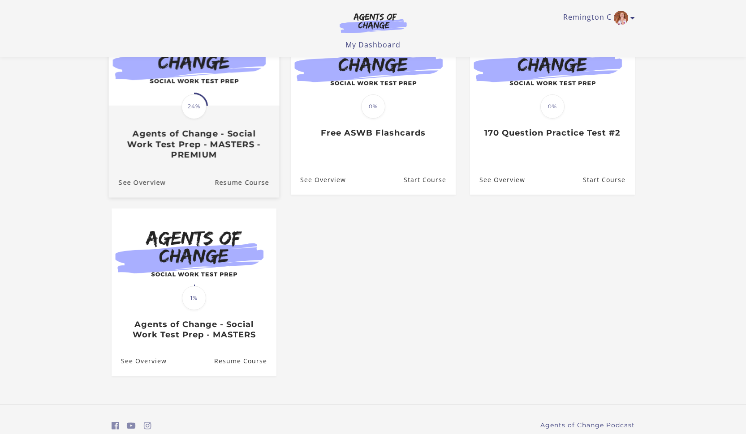
click at [169, 135] on h3 "Agents of Change - Social Work Test Prep - MASTERS - PREMIUM" at bounding box center [193, 144] width 150 height 31
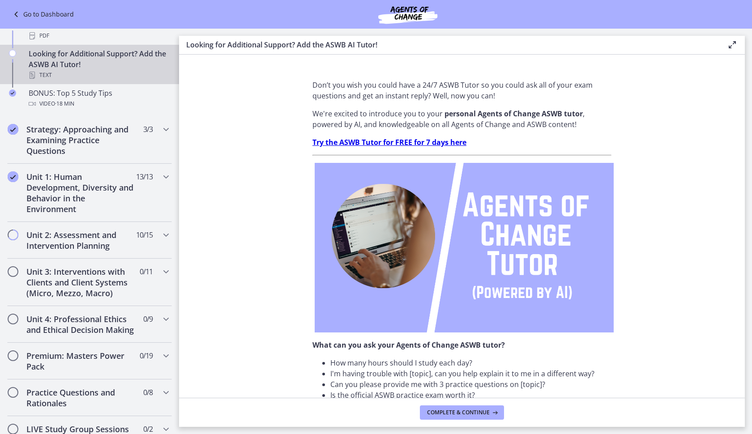
scroll to position [564, 0]
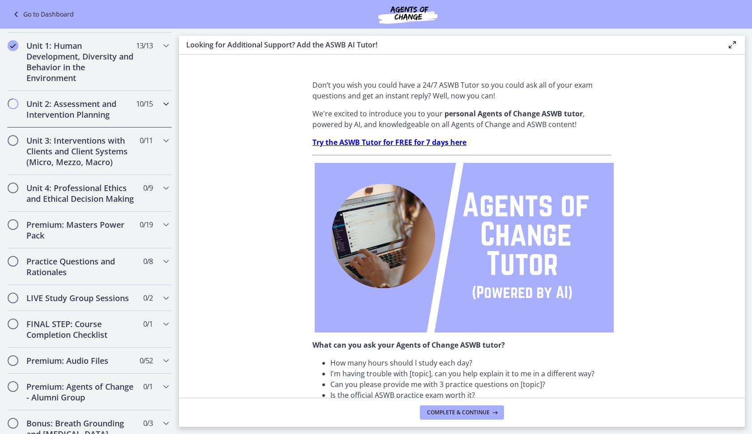
click at [104, 110] on h2 "Unit 2: Assessment and Intervention Planning" at bounding box center [80, 109] width 109 height 21
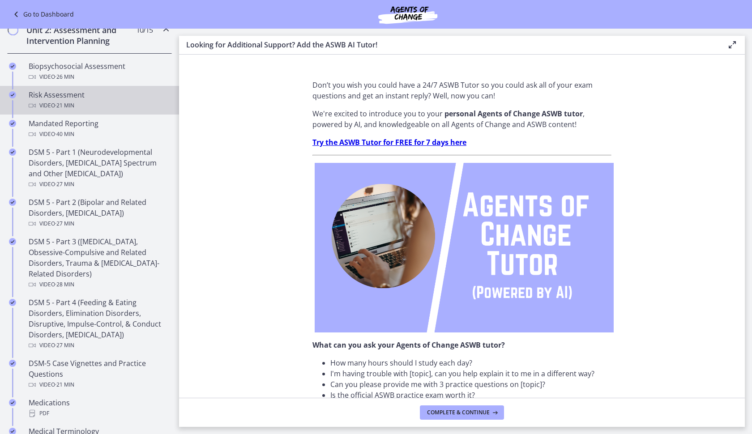
scroll to position [215, 0]
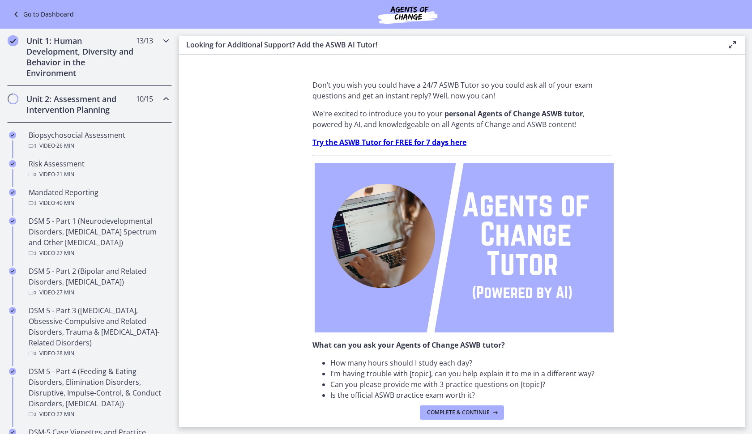
click at [99, 73] on h2 "Unit 1: Human Development, Diversity and Behavior in the Environment" at bounding box center [80, 56] width 109 height 43
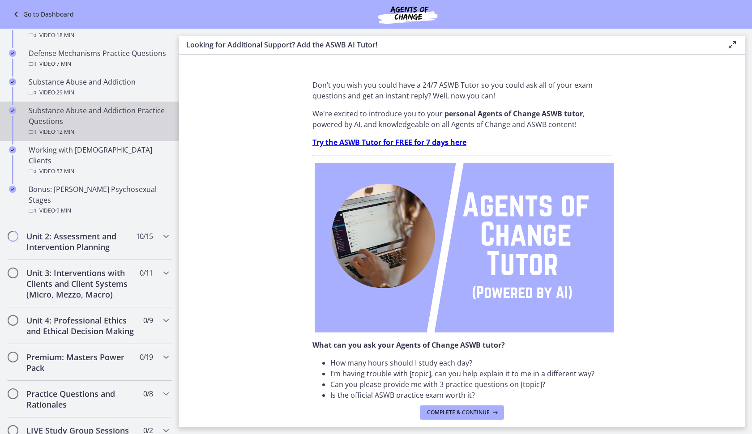
scroll to position [502, 0]
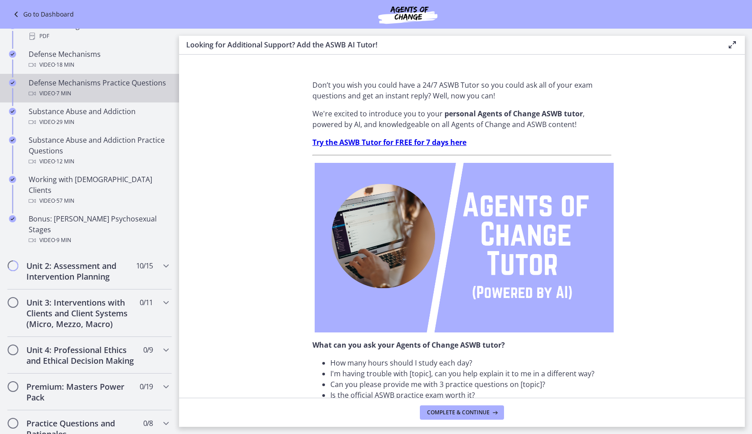
click at [126, 91] on div "Video · 7 min" at bounding box center [99, 93] width 140 height 11
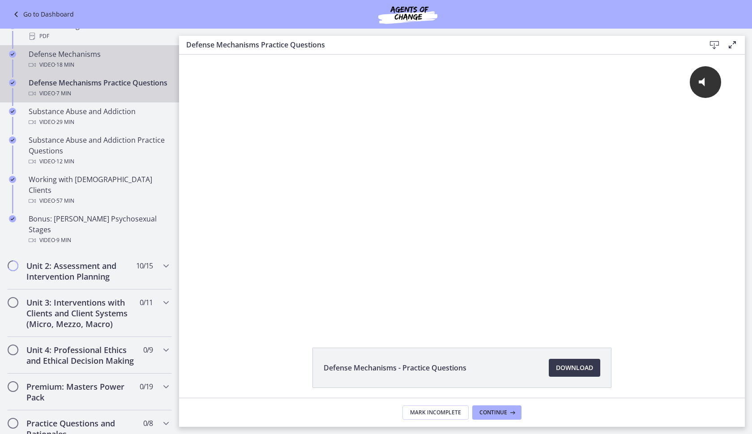
click at [105, 49] on div "Defense Mechanisms Video · 18 min" at bounding box center [99, 59] width 140 height 21
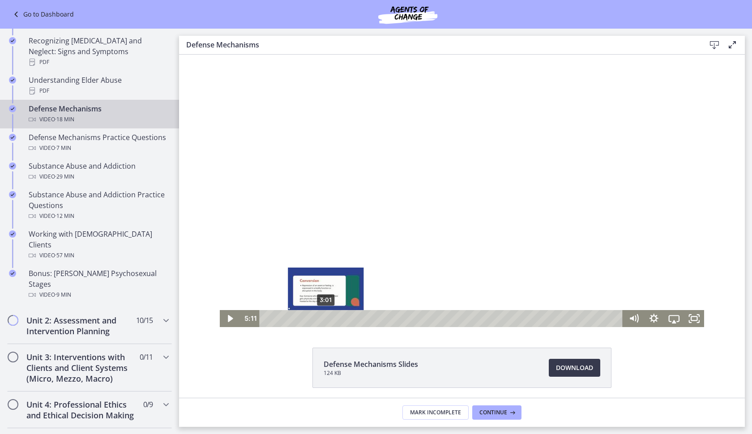
click at [322, 318] on div "3:01" at bounding box center [443, 318] width 352 height 17
click at [299, 318] on div "1:59" at bounding box center [443, 318] width 352 height 17
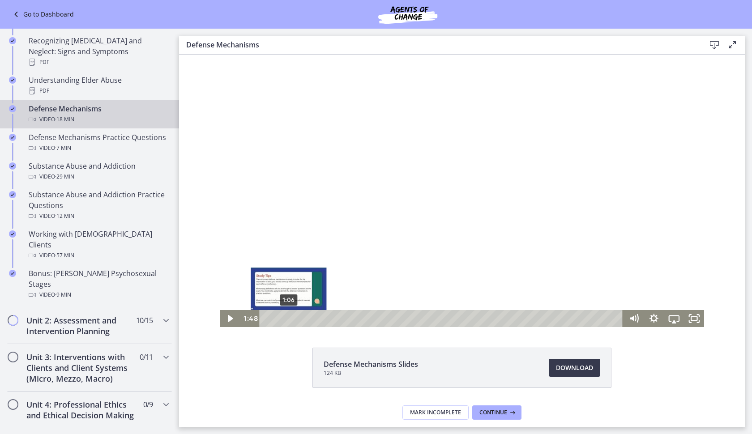
click at [285, 318] on div "1:06" at bounding box center [443, 318] width 352 height 17
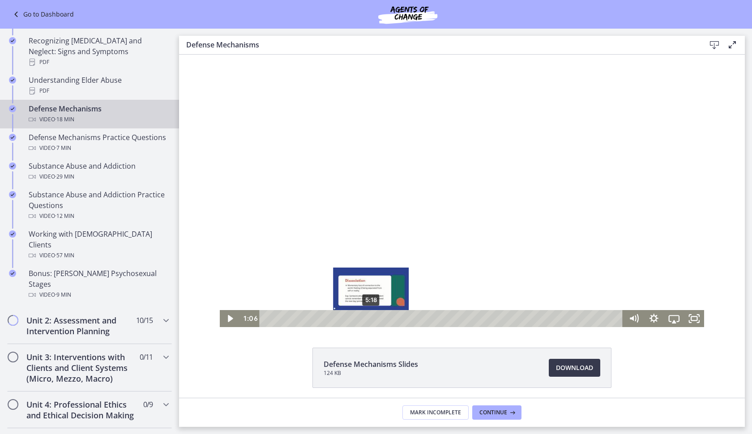
click at [368, 318] on div "5:18" at bounding box center [443, 318] width 352 height 17
click at [421, 226] on div at bounding box center [462, 191] width 485 height 273
click at [387, 174] on div at bounding box center [462, 191] width 485 height 273
